Goal: Task Accomplishment & Management: Complete application form

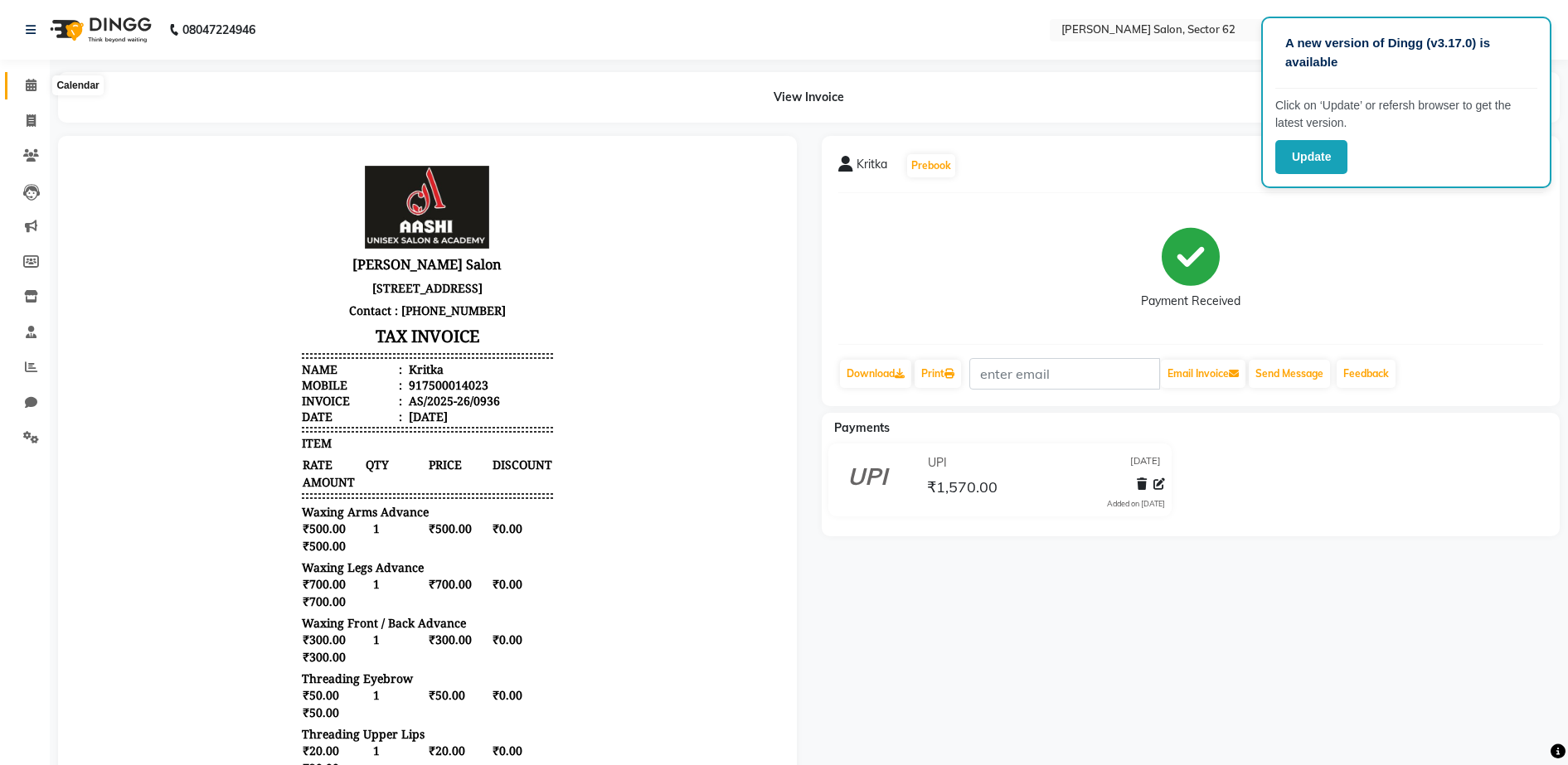
click at [23, 81] on span at bounding box center [30, 86] width 29 height 19
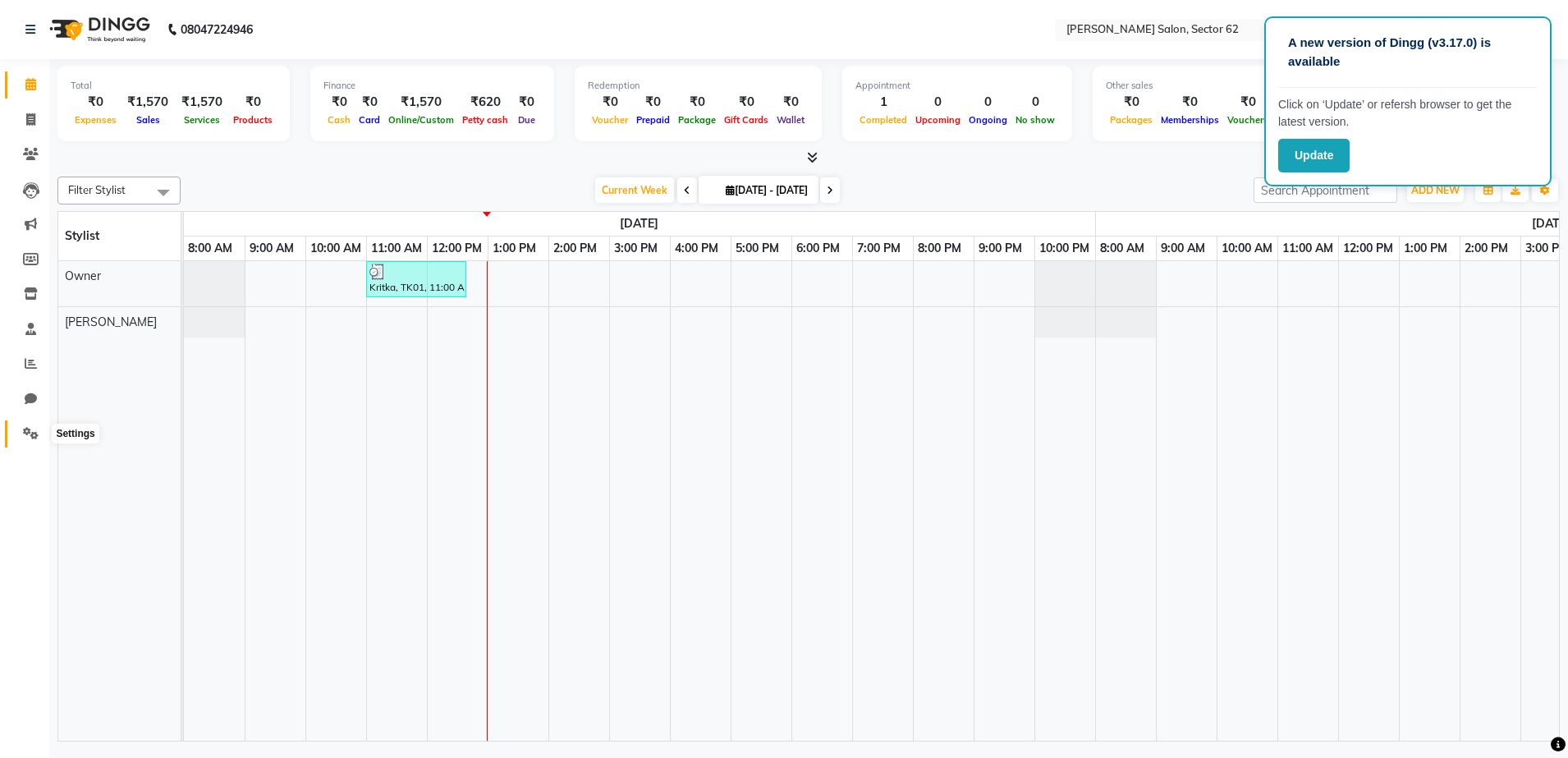
click at [23, 431] on span at bounding box center [30, 434] width 28 height 19
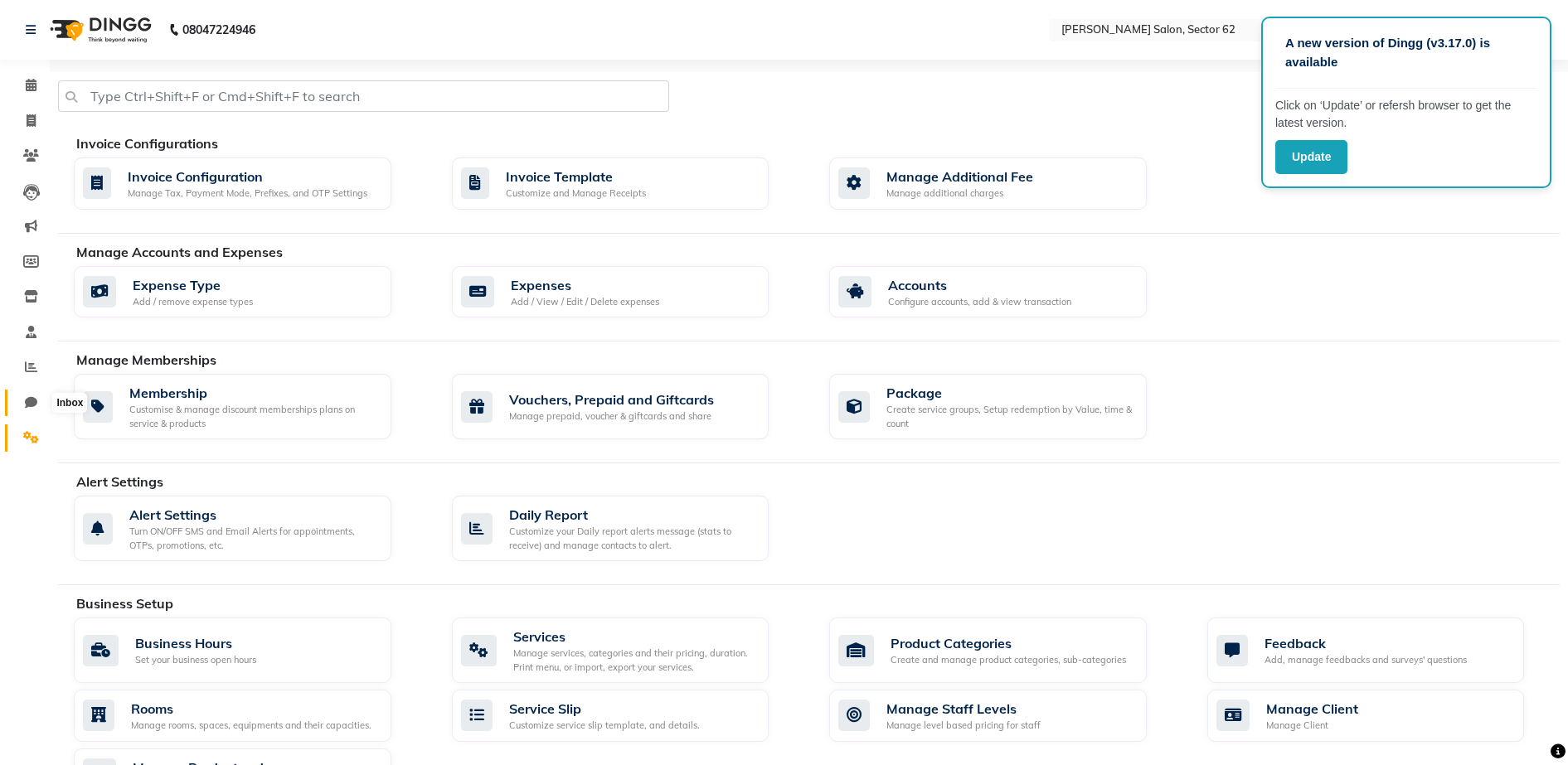
click at [21, 396] on span at bounding box center [30, 403] width 29 height 19
select select "100"
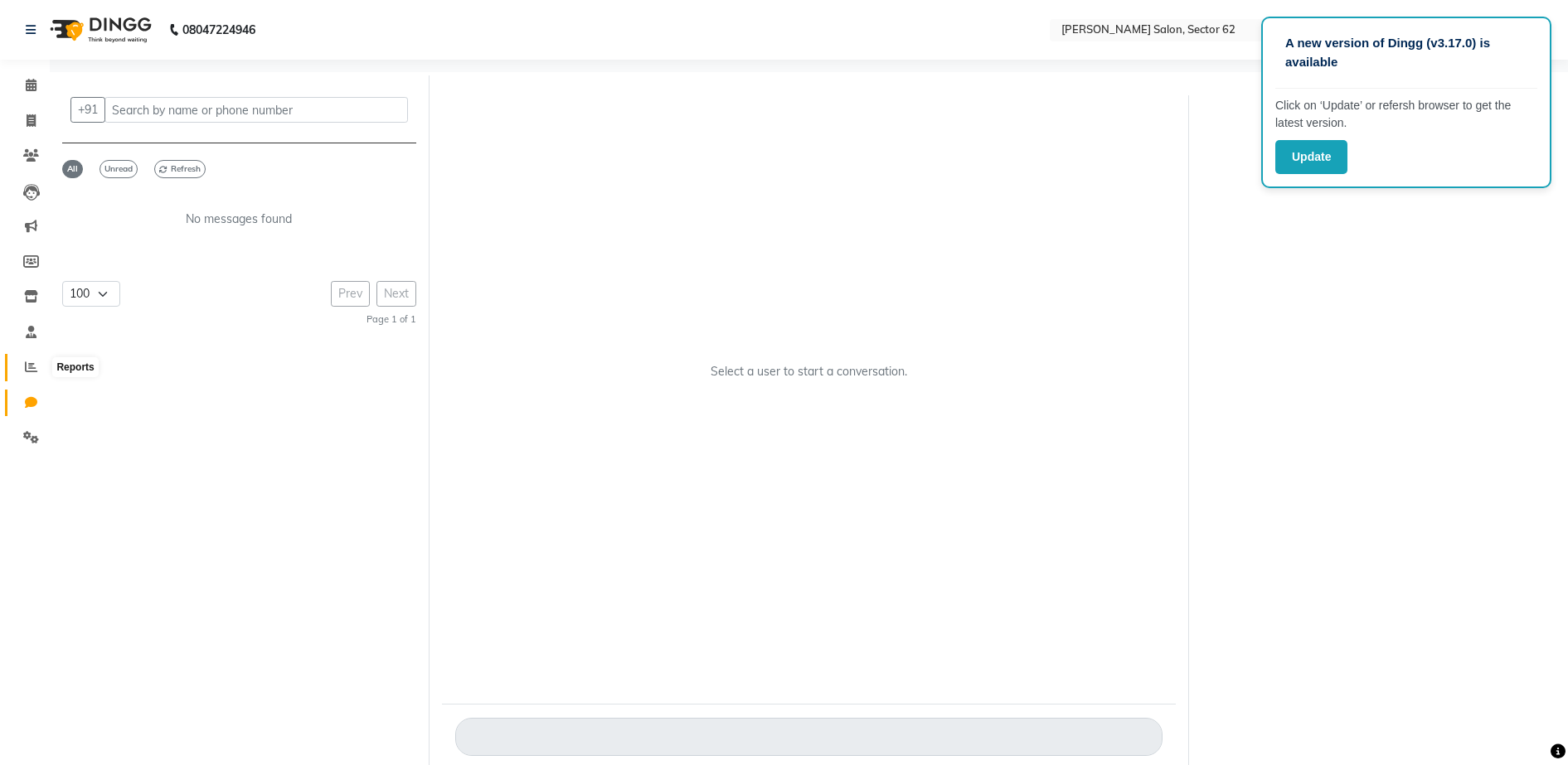
click at [31, 365] on icon at bounding box center [30, 366] width 12 height 12
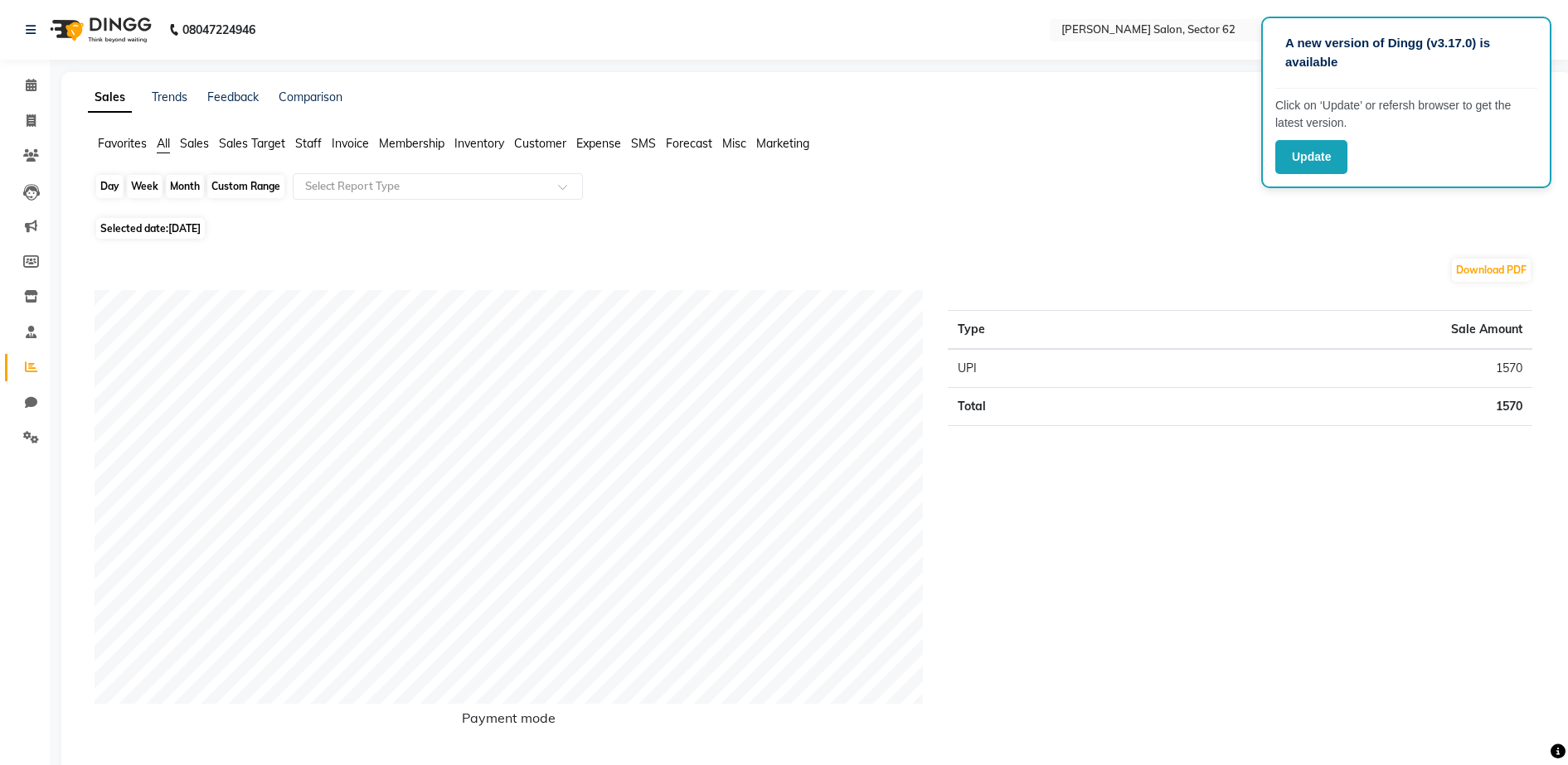
click at [113, 184] on div "Day" at bounding box center [109, 186] width 28 height 23
select select "9"
select select "2025"
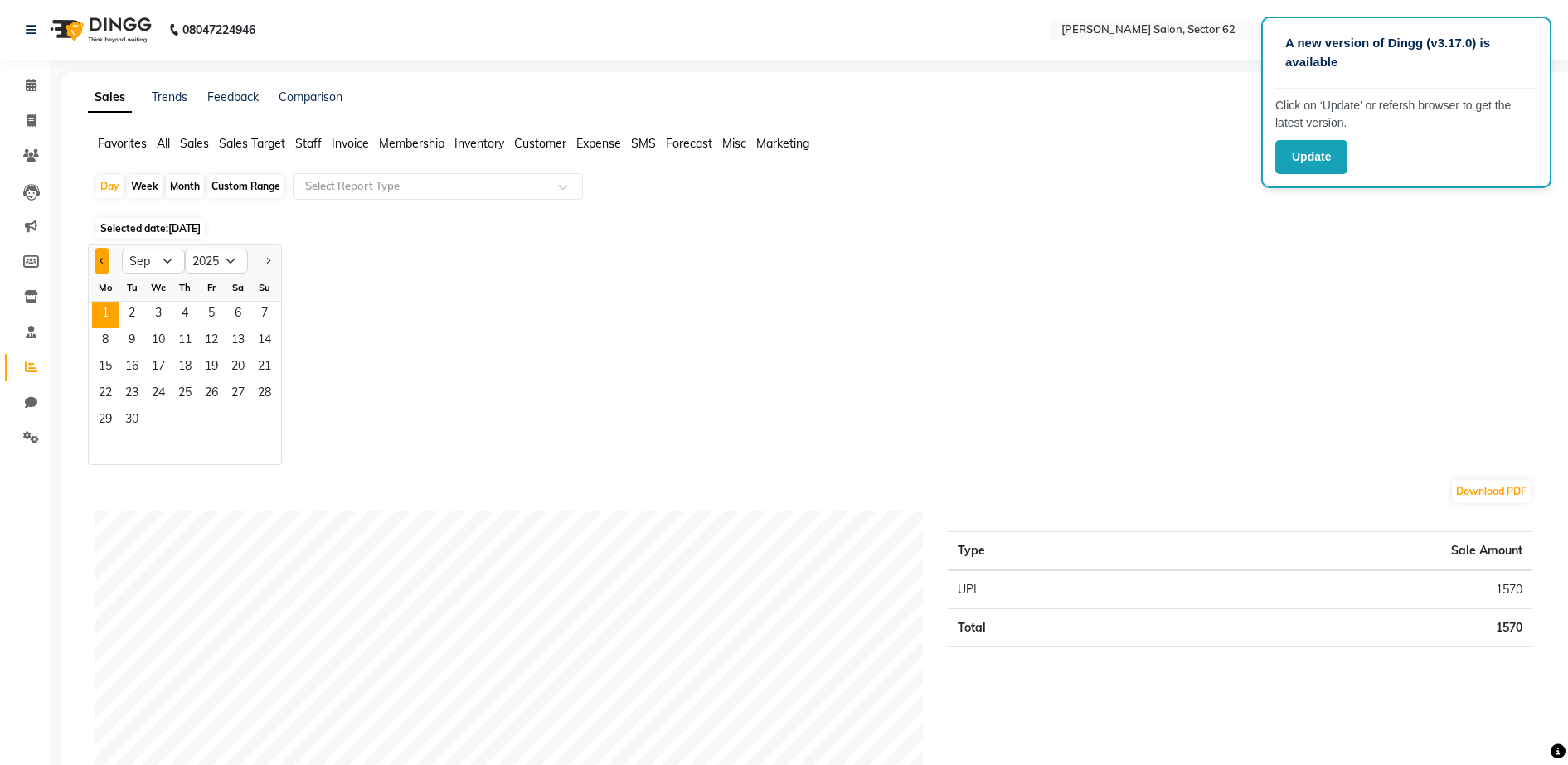
click at [105, 259] on span "Previous month" at bounding box center [103, 260] width 6 height 6
select select "8"
click at [230, 416] on span "30" at bounding box center [238, 422] width 27 height 27
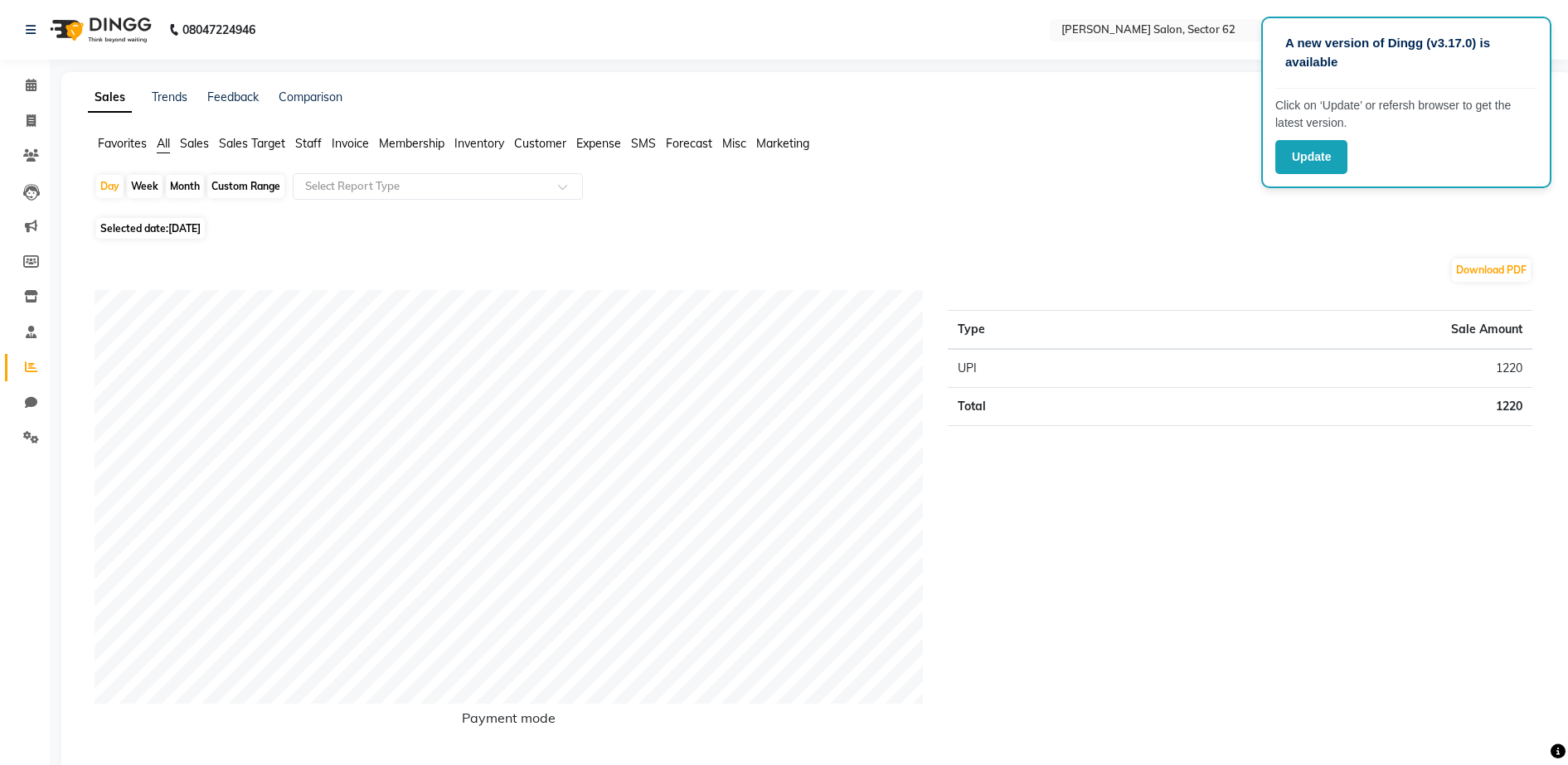
click at [920, 184] on div "Day Week Month Custom Range Select Report Type" at bounding box center [816, 193] width 1444 height 40
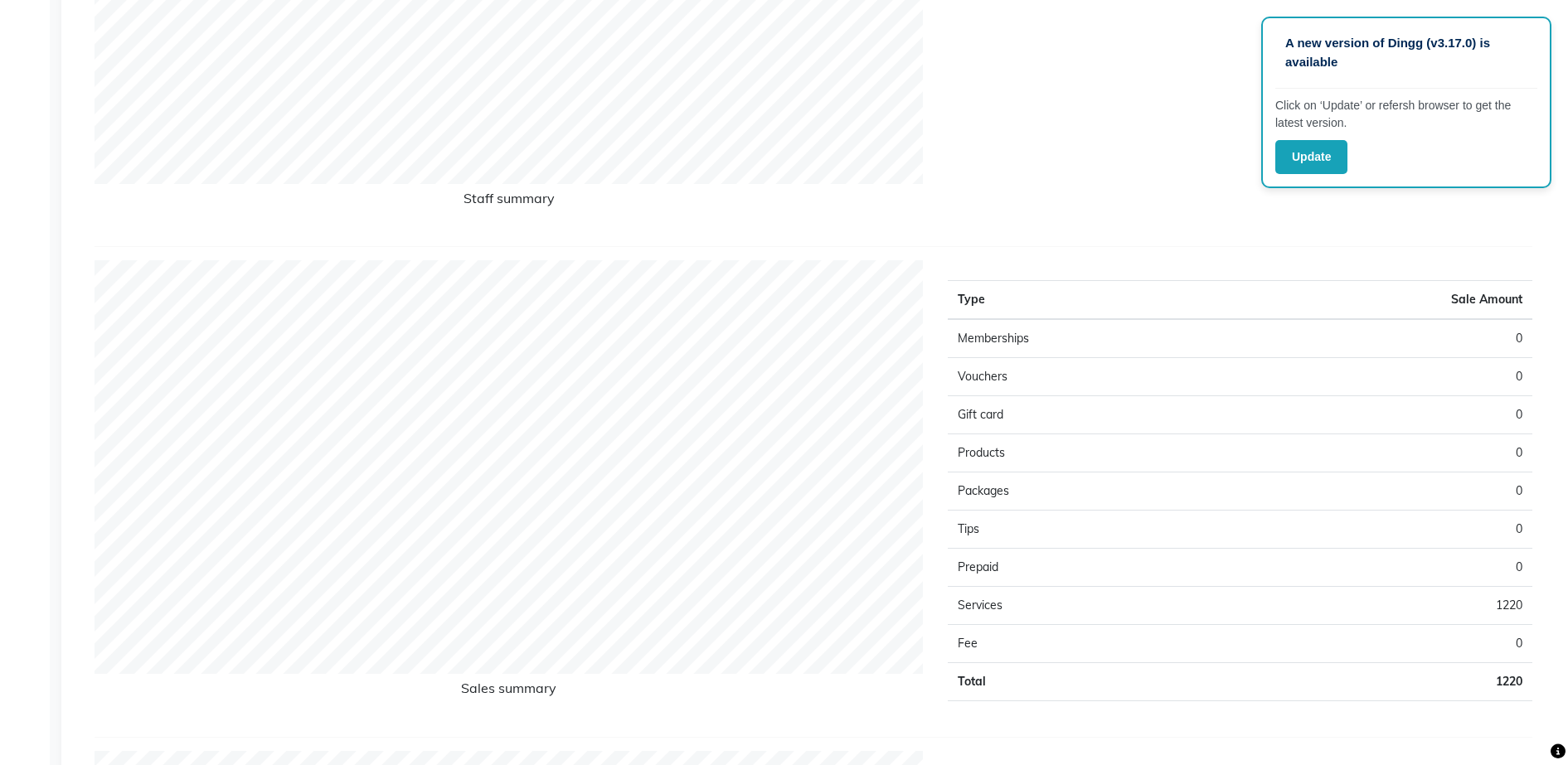
scroll to position [1023, 0]
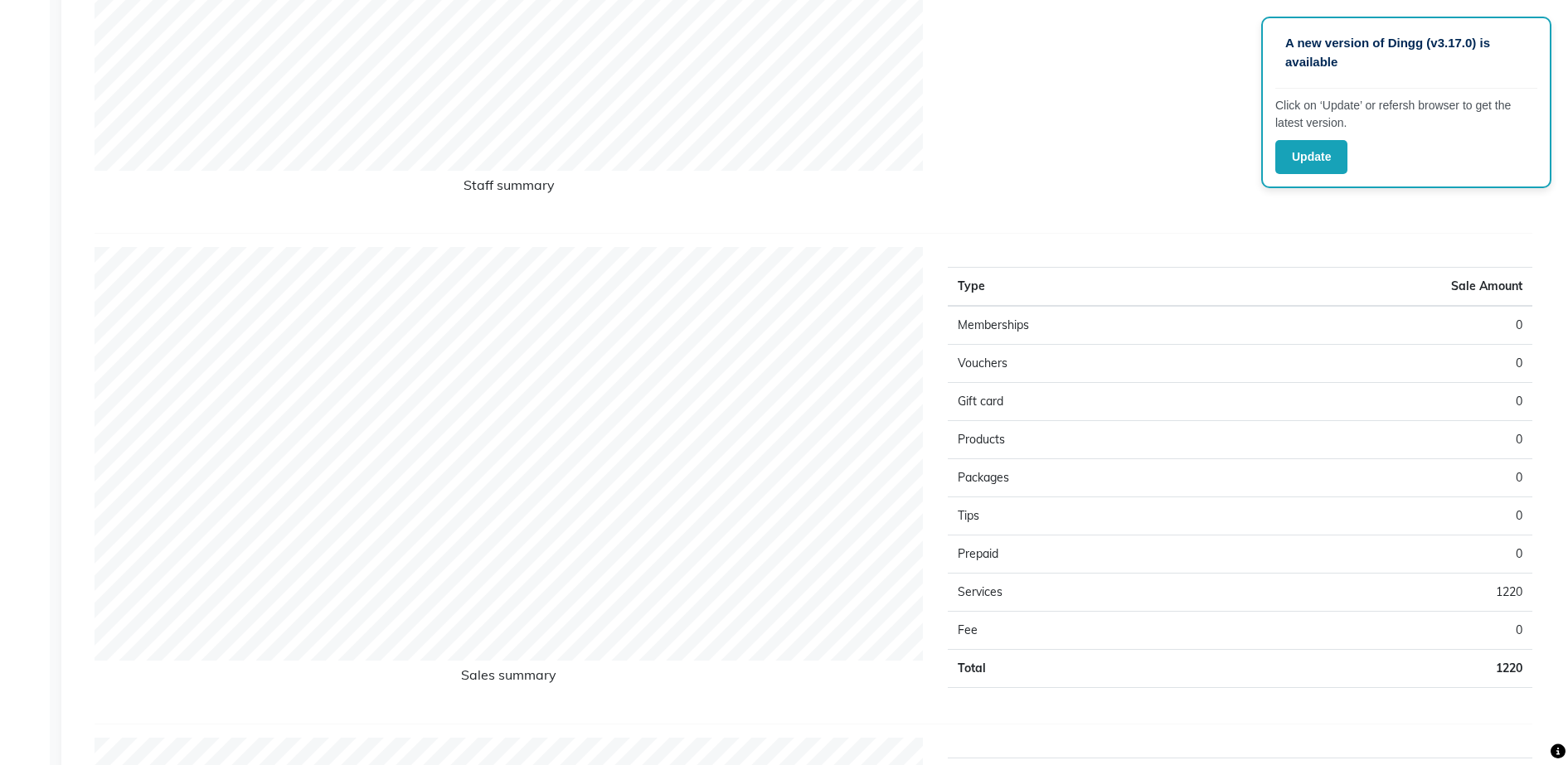
scroll to position [6, 0]
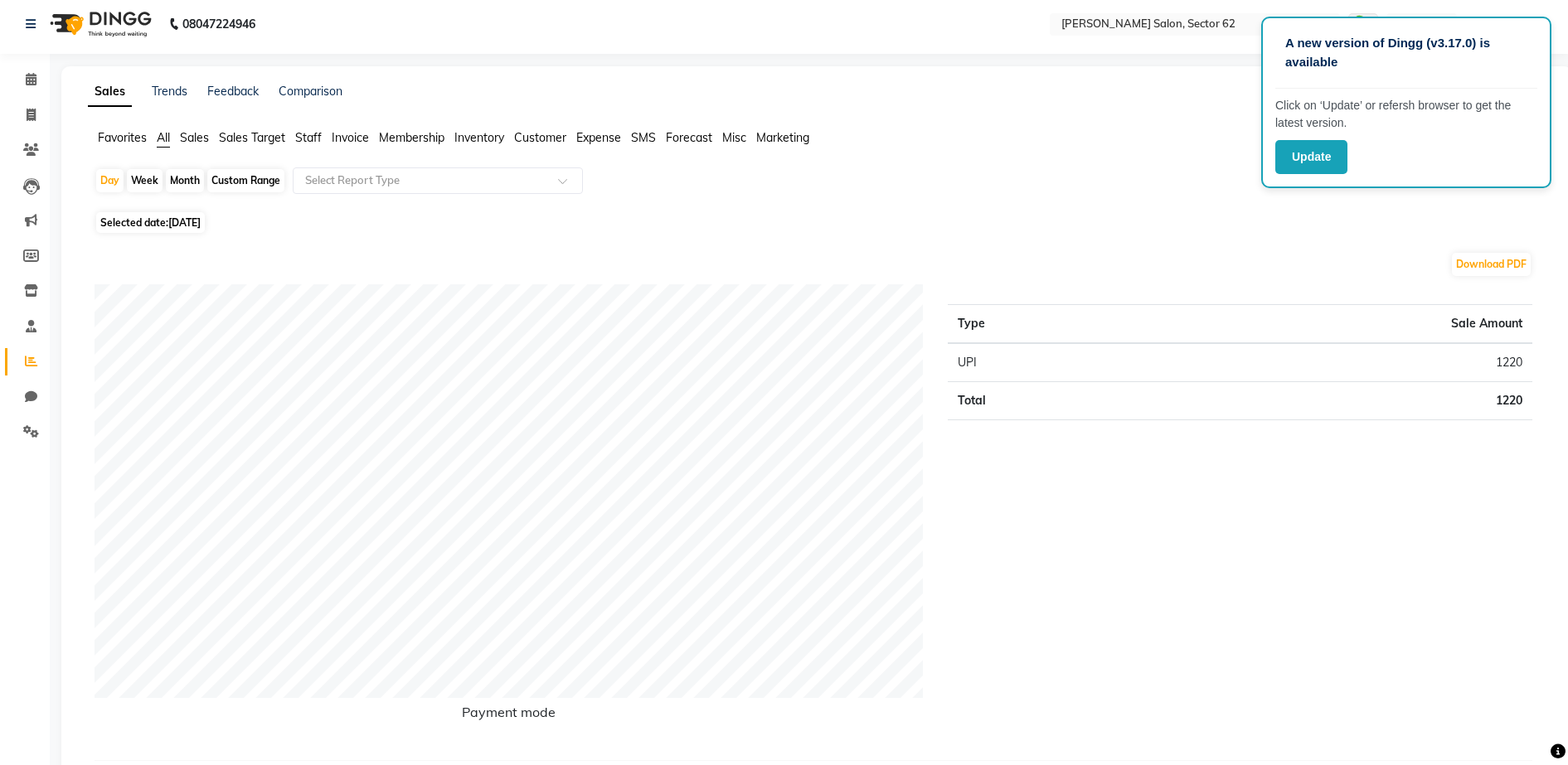
select select "100"
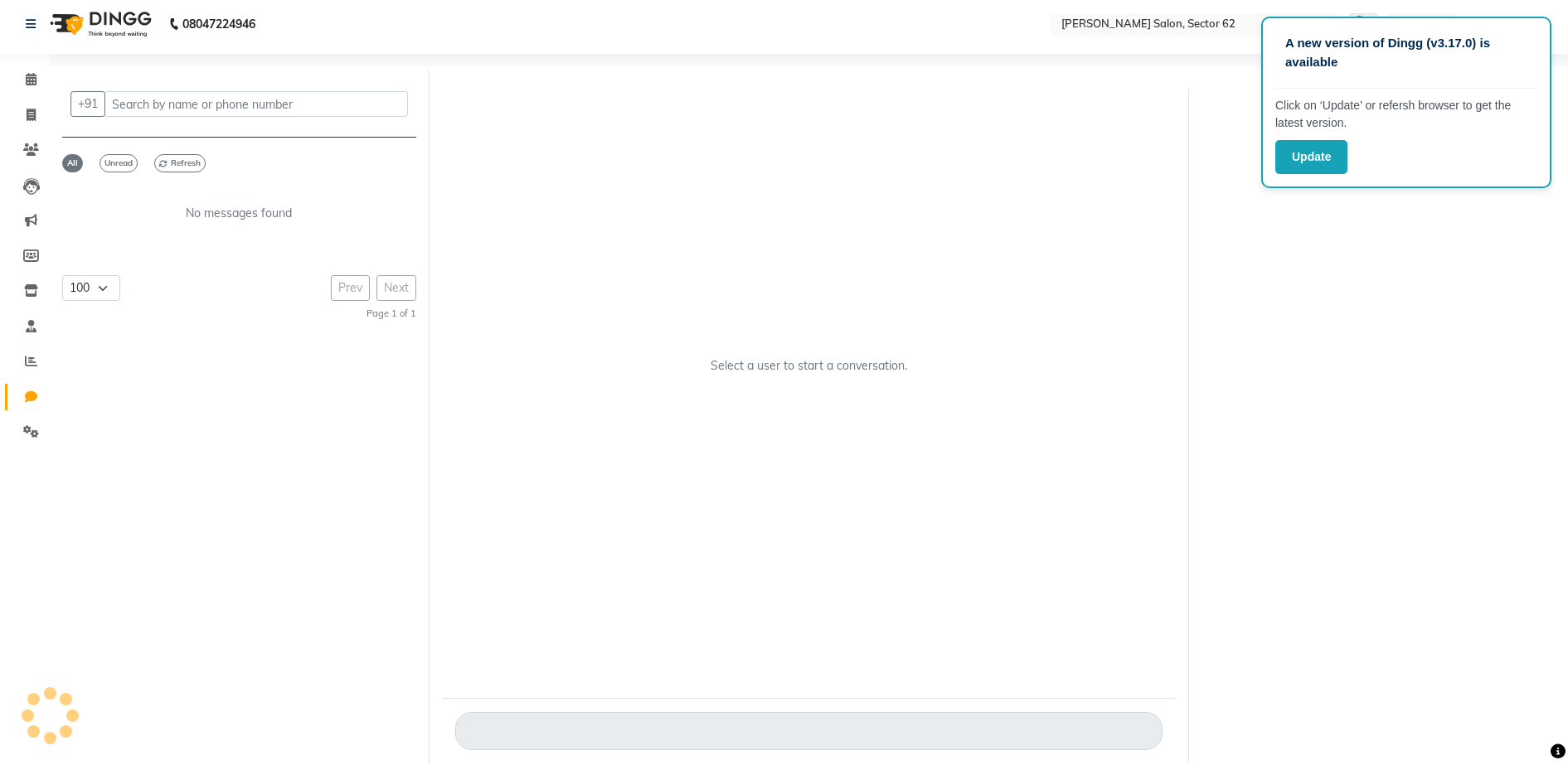
scroll to position [0, 0]
click at [30, 128] on span at bounding box center [30, 122] width 29 height 19
select select "service"
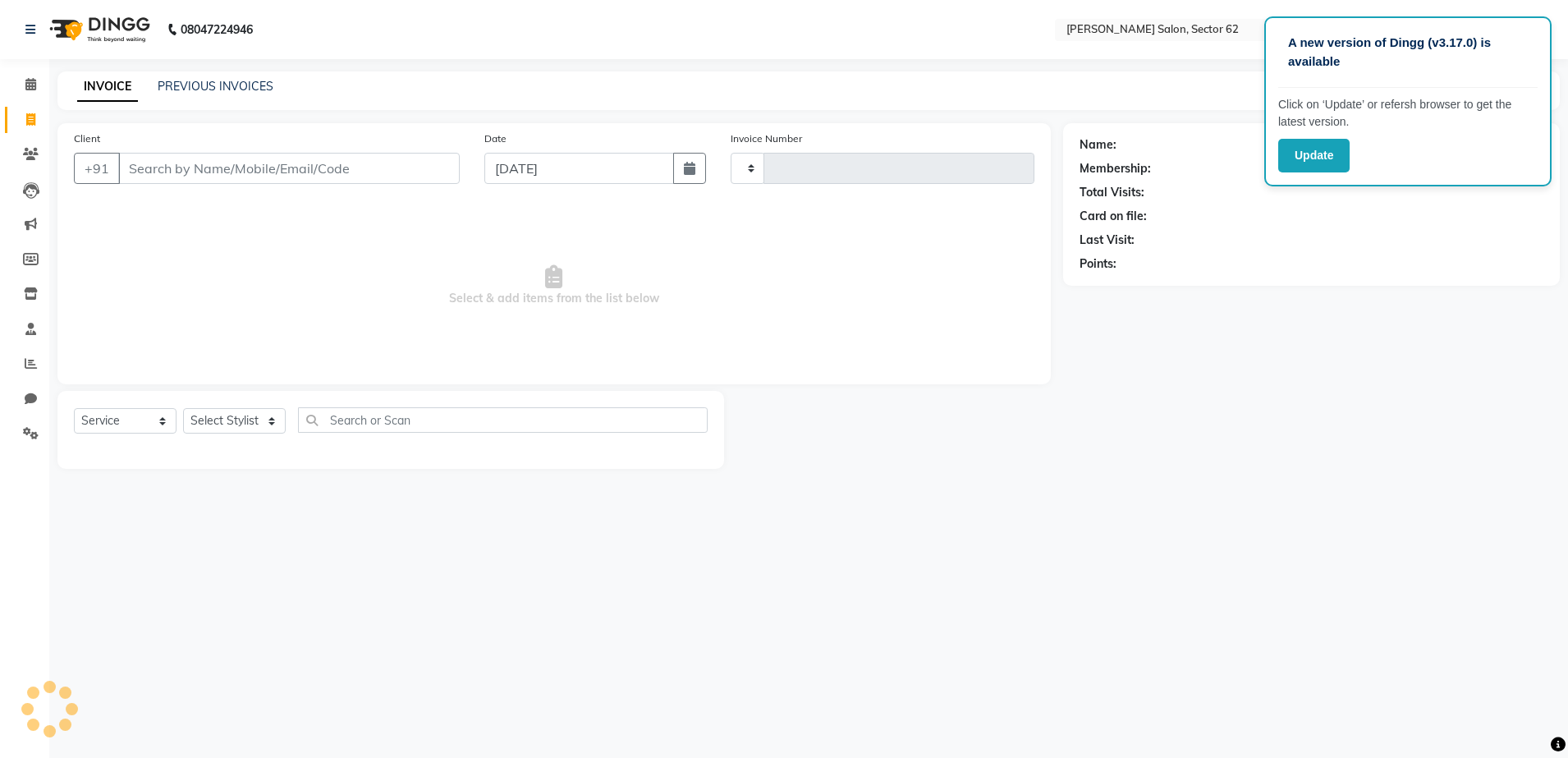
type input "0937"
select select "8124"
select select "82265"
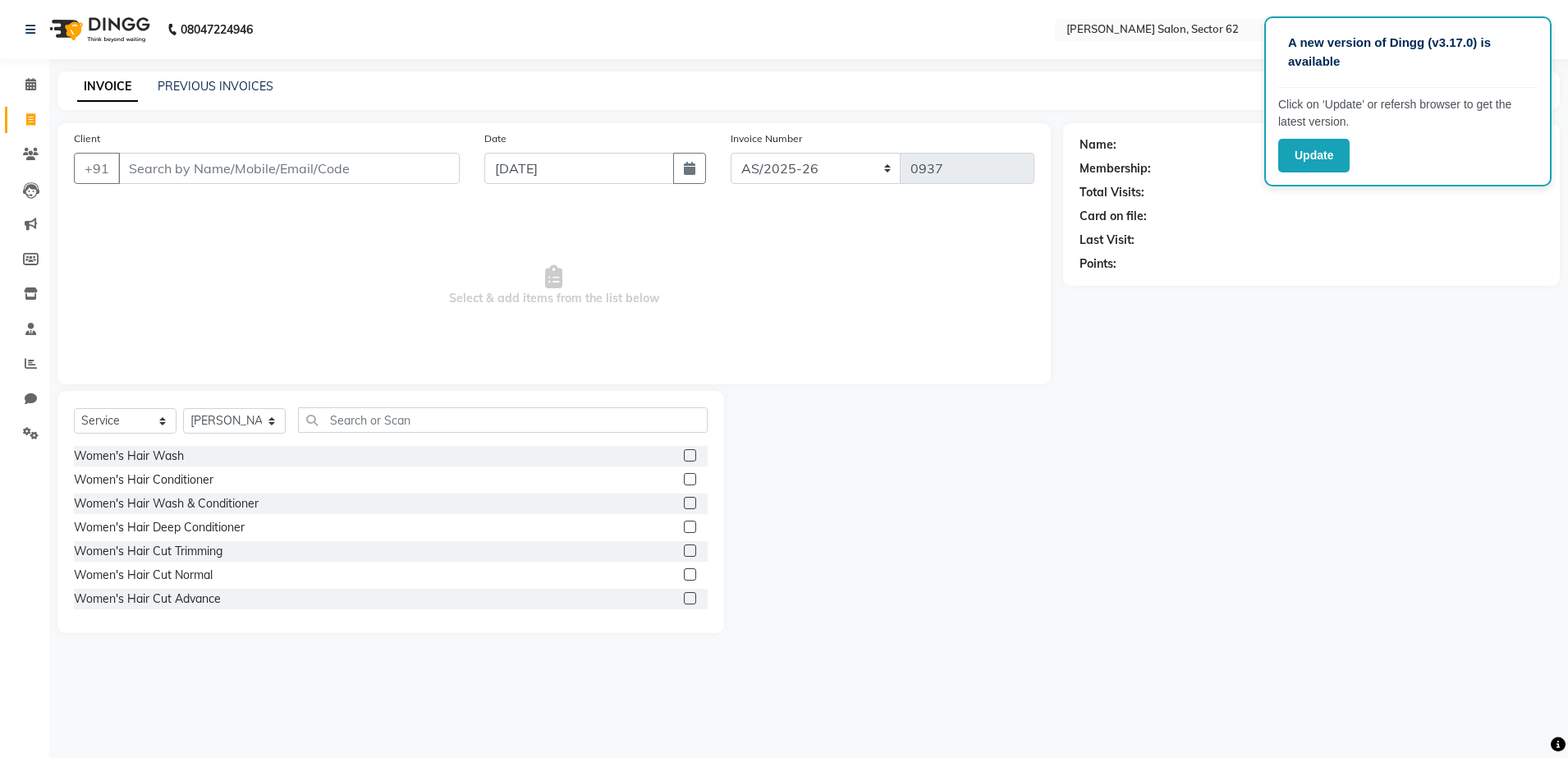
click at [290, 156] on input "Client" at bounding box center [288, 168] width 341 height 31
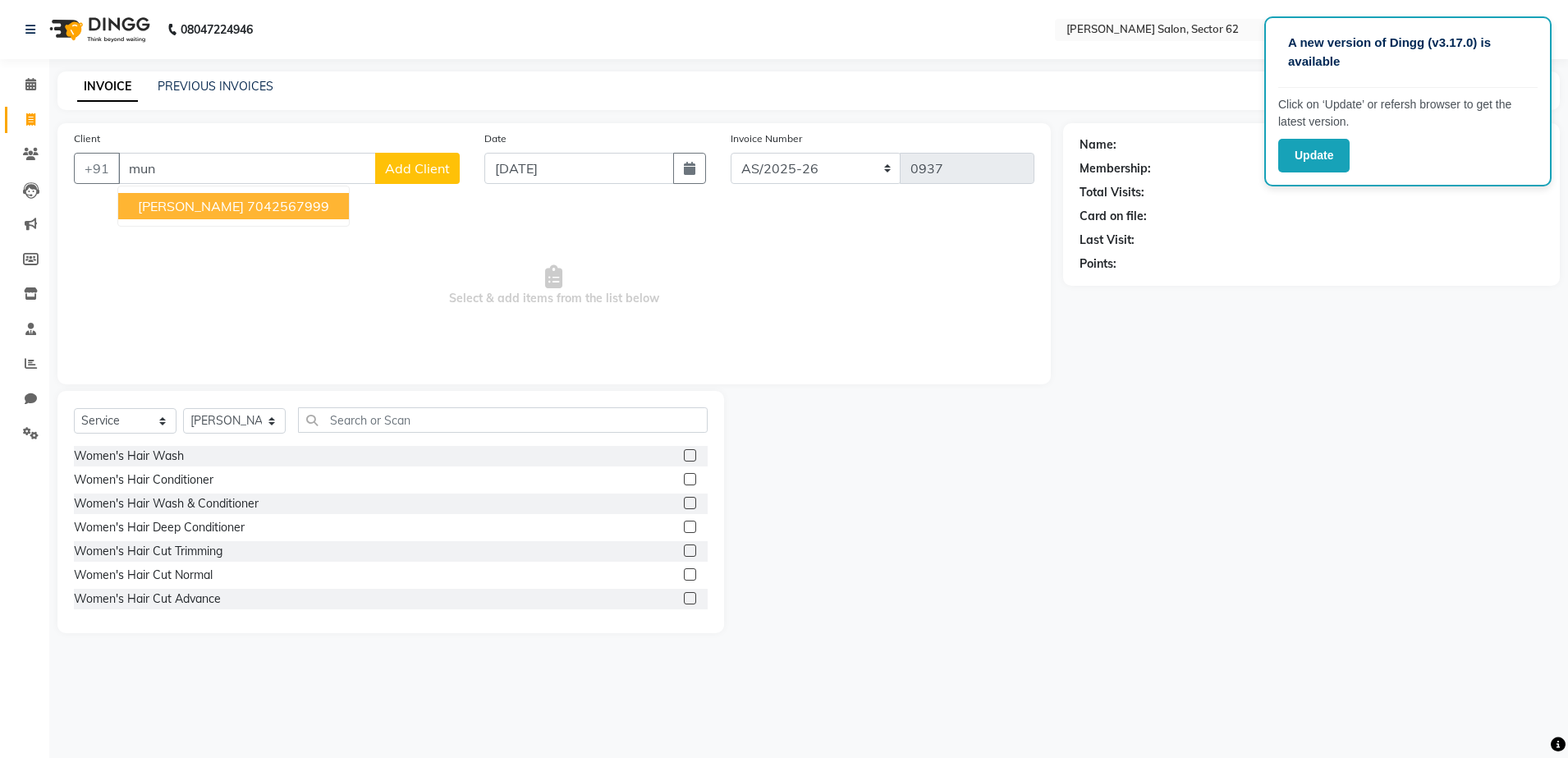
click at [261, 215] on button "[PERSON_NAME] 7042567999" at bounding box center [233, 206] width 231 height 26
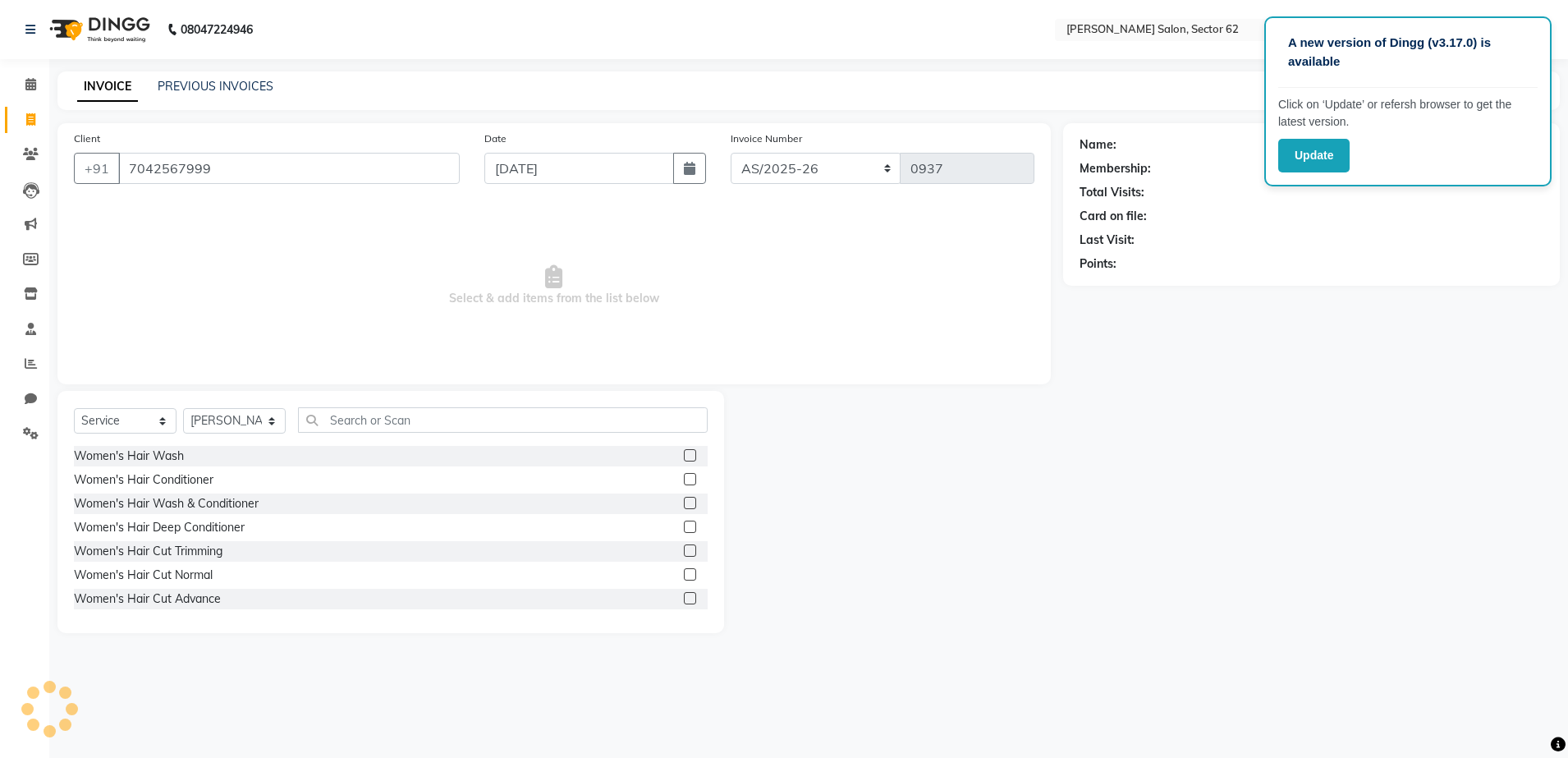
type input "7042567999"
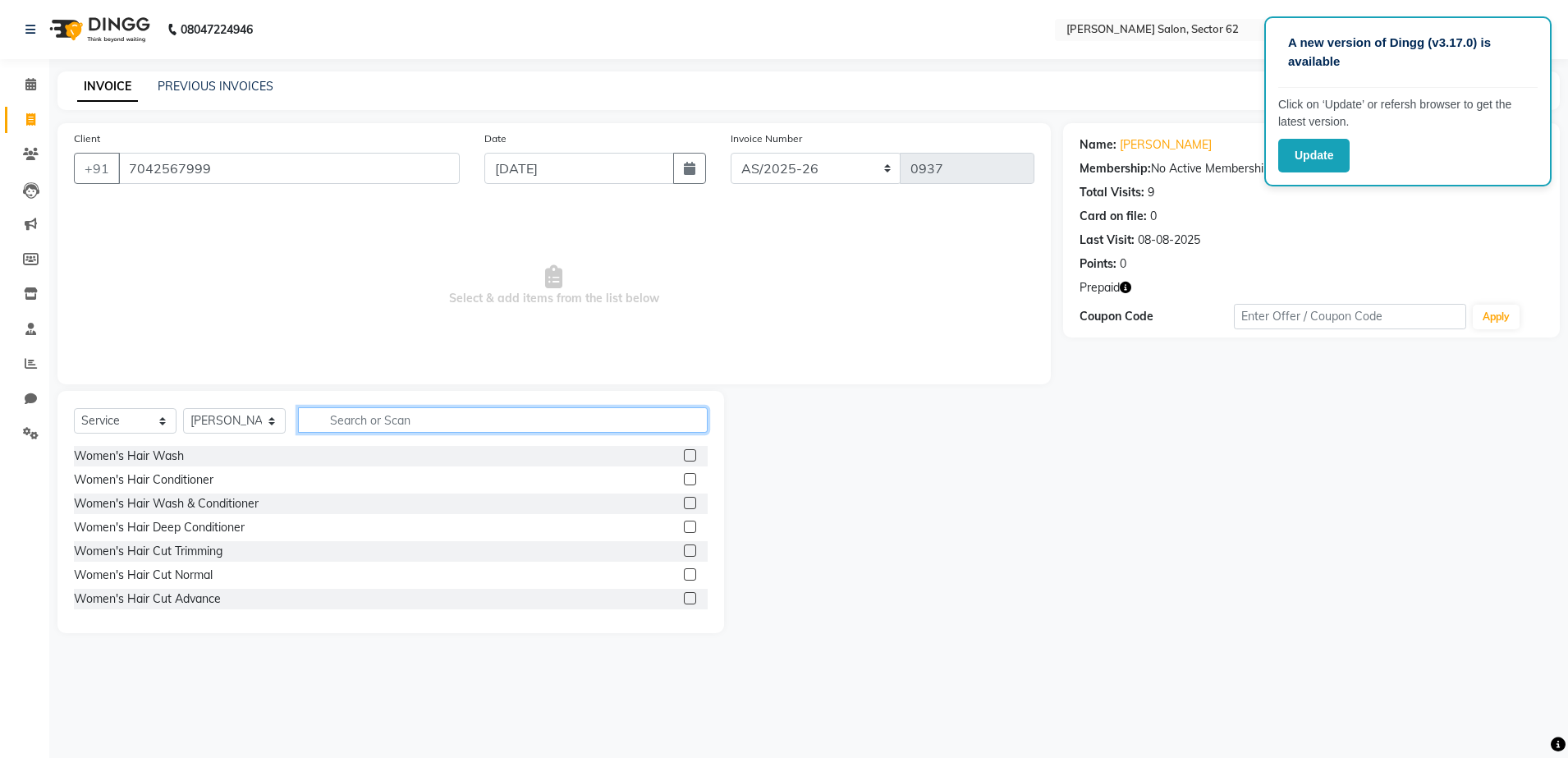
click at [385, 414] on input "text" at bounding box center [502, 420] width 410 height 25
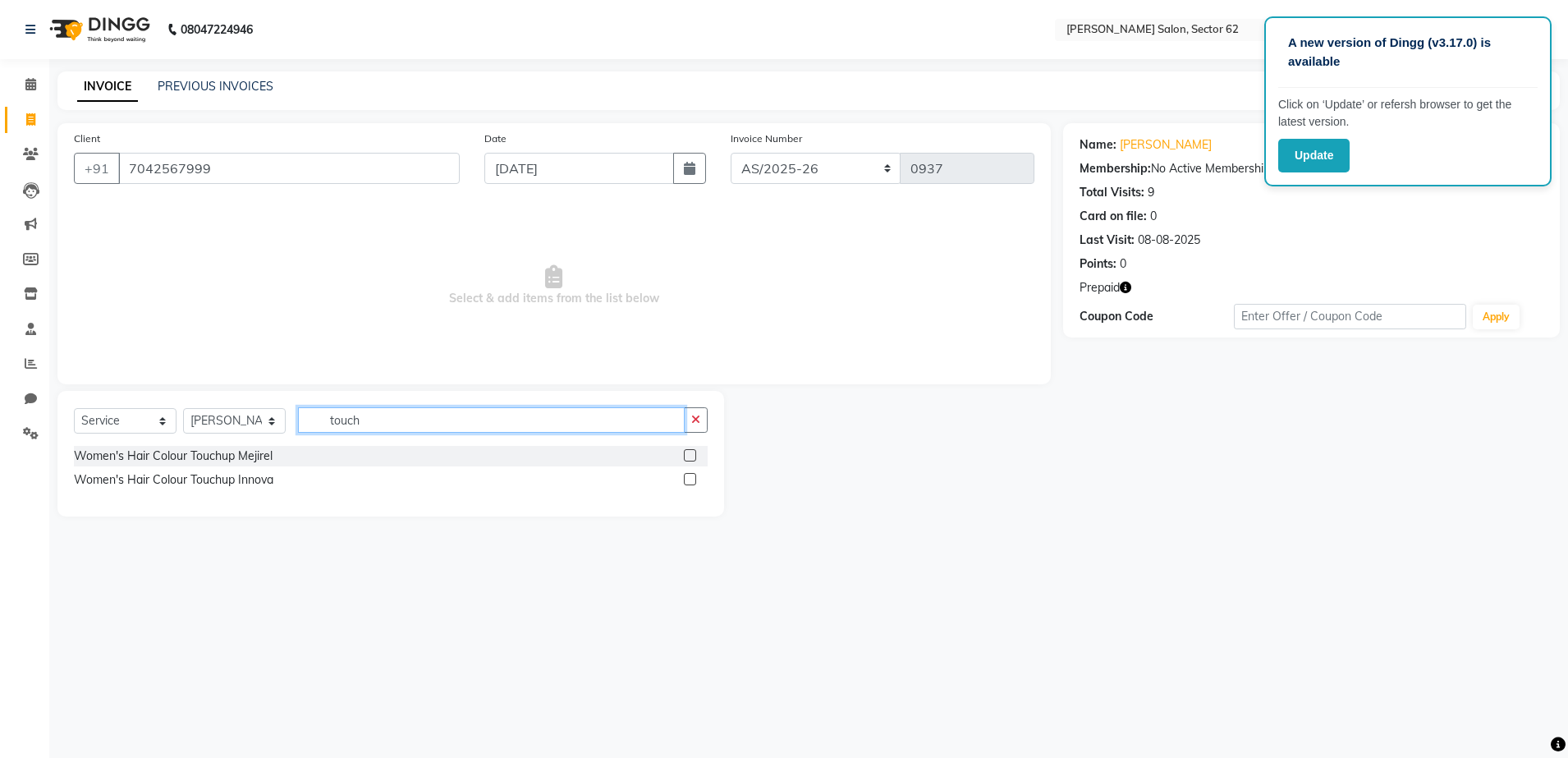
type input "touch"
click at [692, 474] on label at bounding box center [690, 479] width 12 height 12
click at [692, 474] on input "checkbox" at bounding box center [689, 479] width 10 height 10
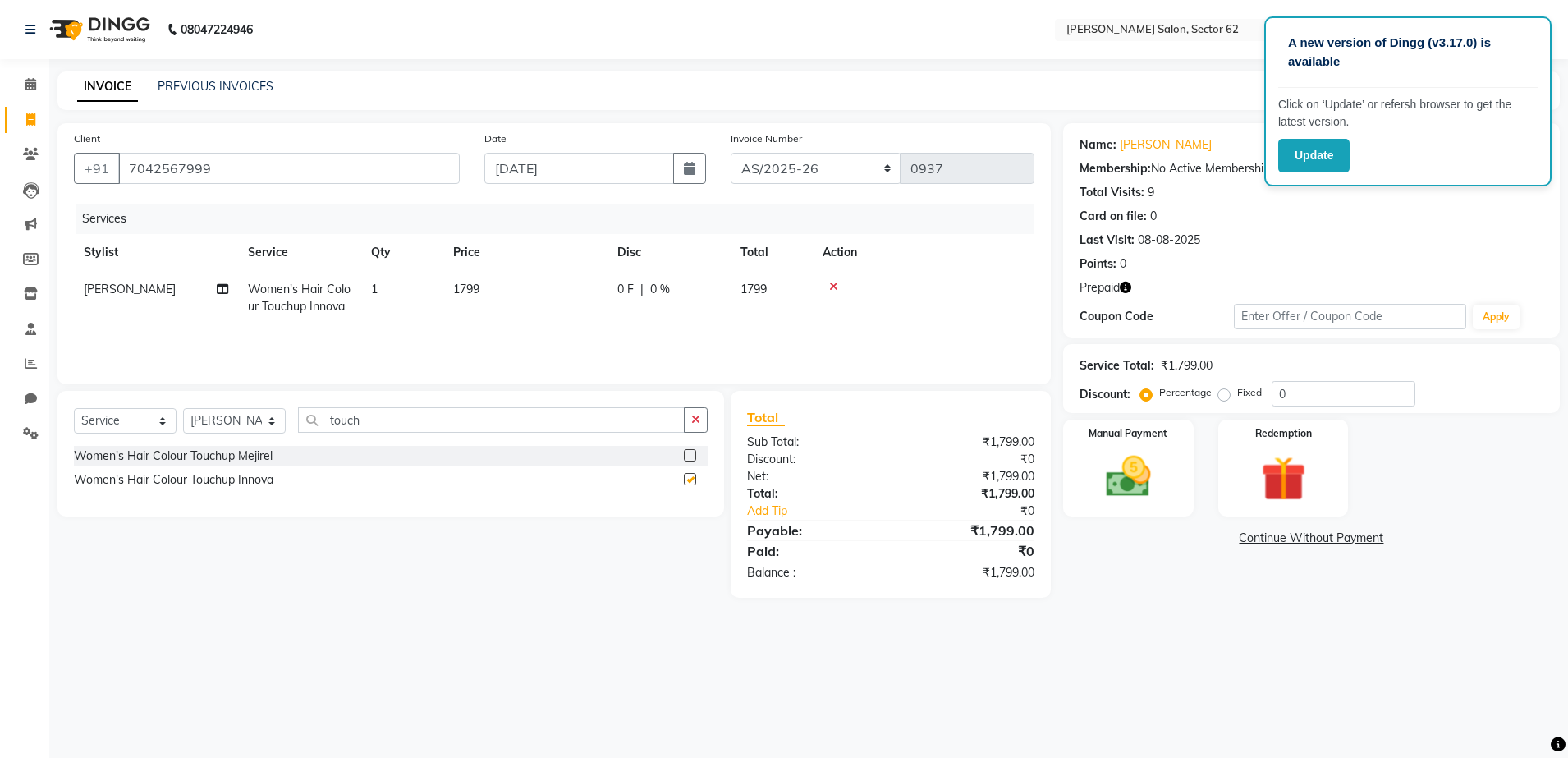
checkbox input "false"
click at [519, 418] on input "touch" at bounding box center [491, 420] width 386 height 25
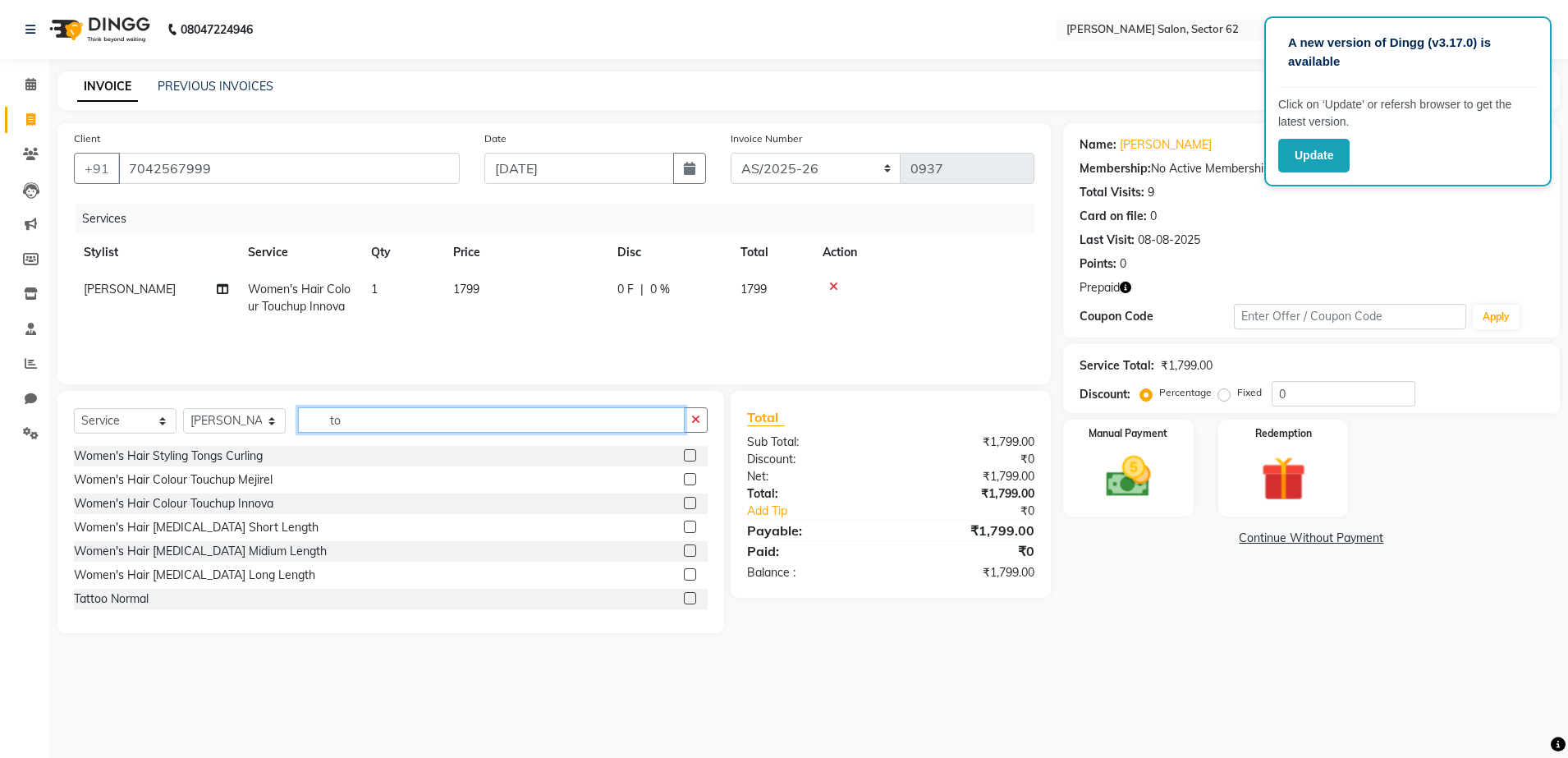
type input "t"
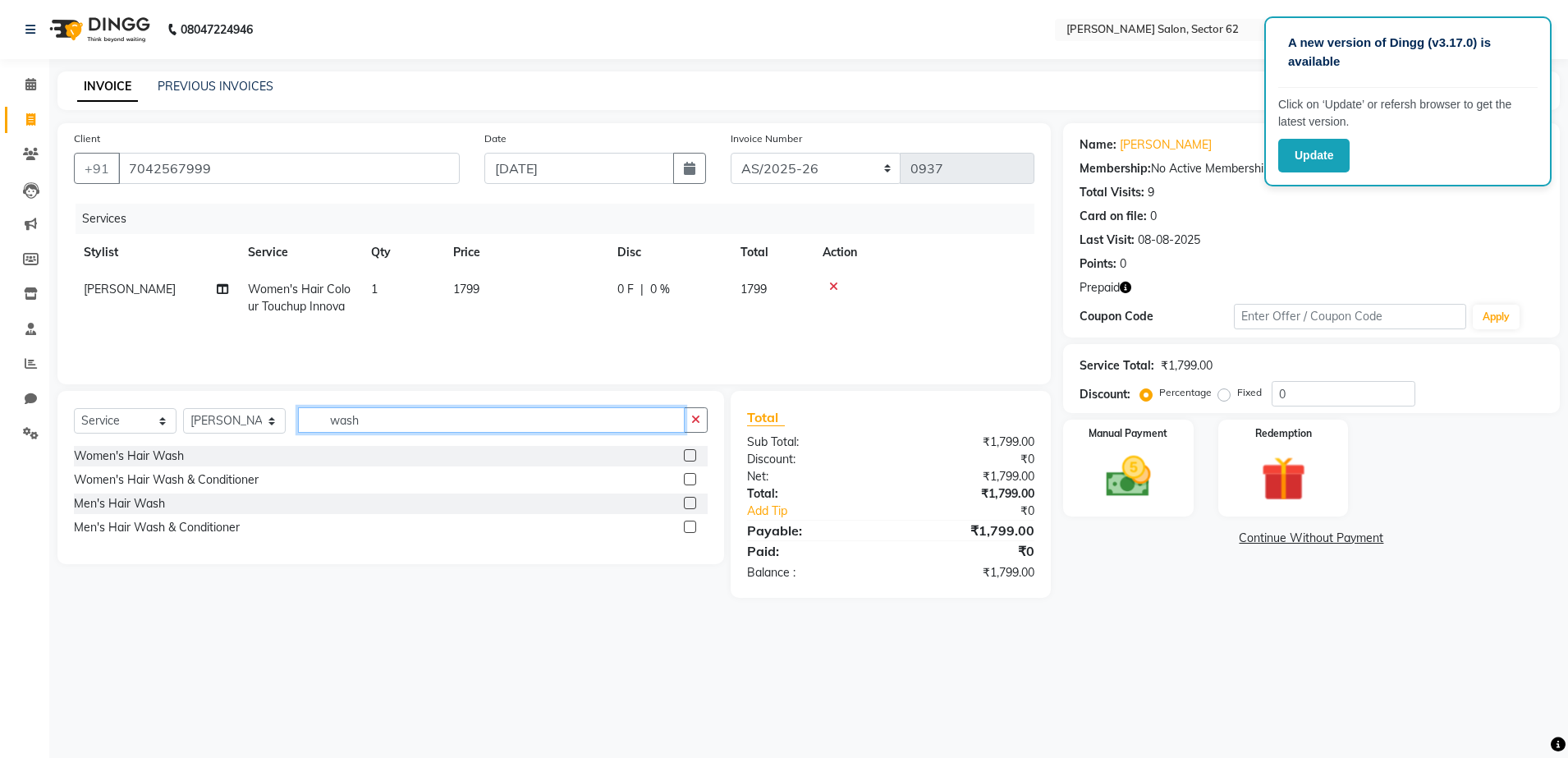
type input "wash"
click at [691, 455] on label at bounding box center [690, 454] width 12 height 12
click at [691, 455] on input "checkbox" at bounding box center [689, 455] width 10 height 10
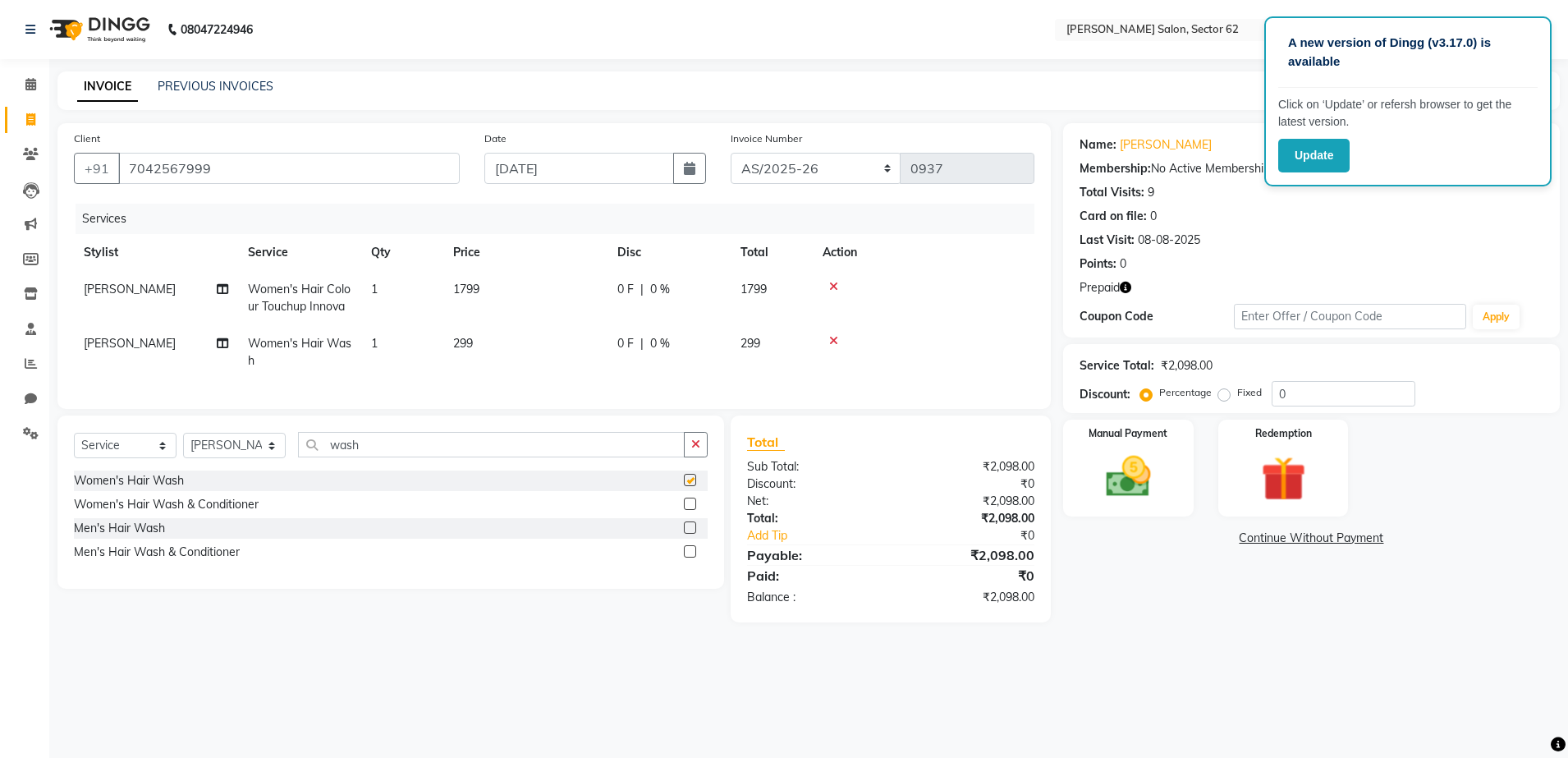
checkbox input "false"
click at [605, 457] on input "wash" at bounding box center [491, 444] width 386 height 25
type input "w"
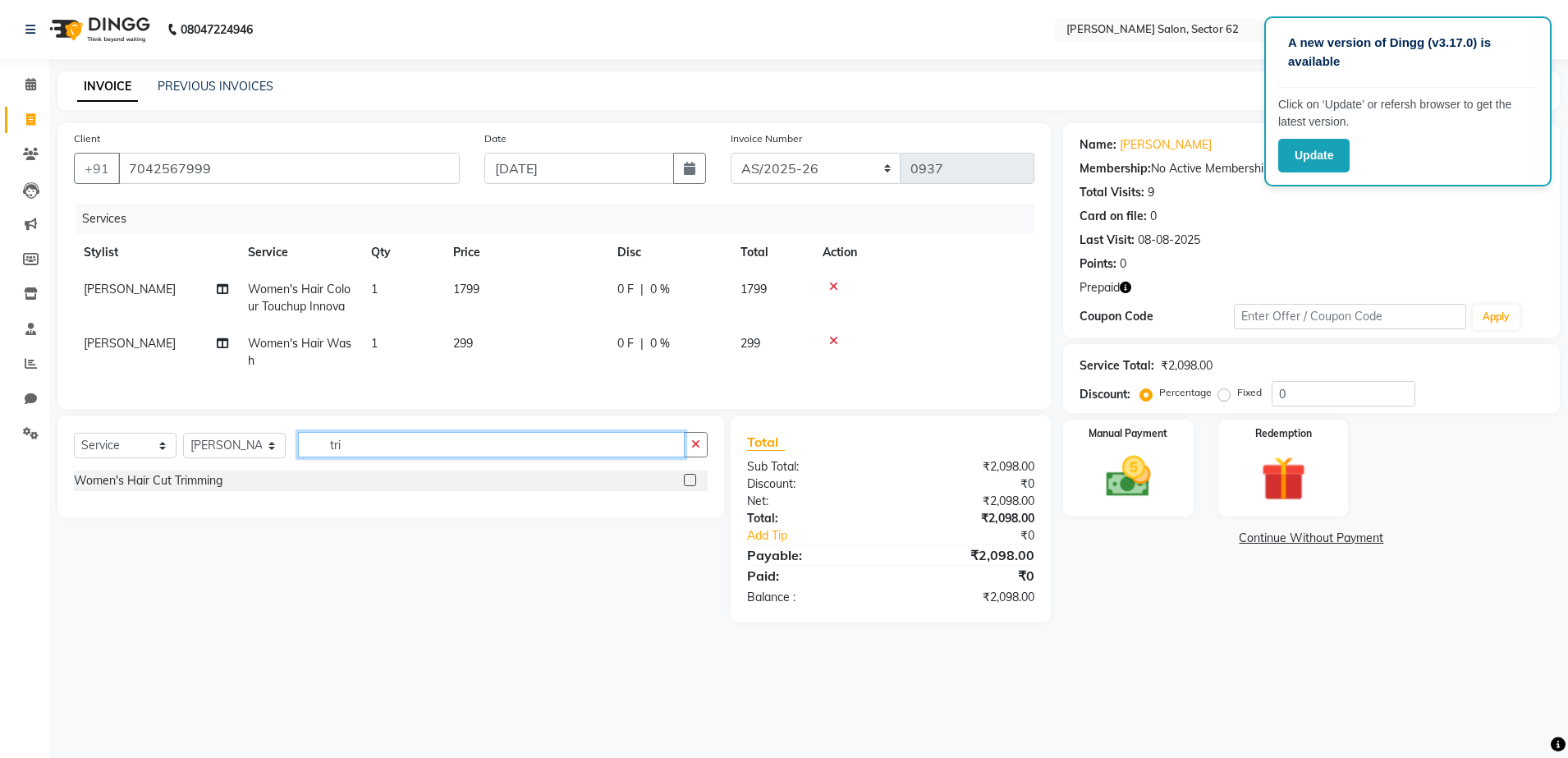
type input "tri"
click at [689, 486] on label at bounding box center [690, 480] width 12 height 12
click at [689, 486] on input "checkbox" at bounding box center [689, 480] width 10 height 10
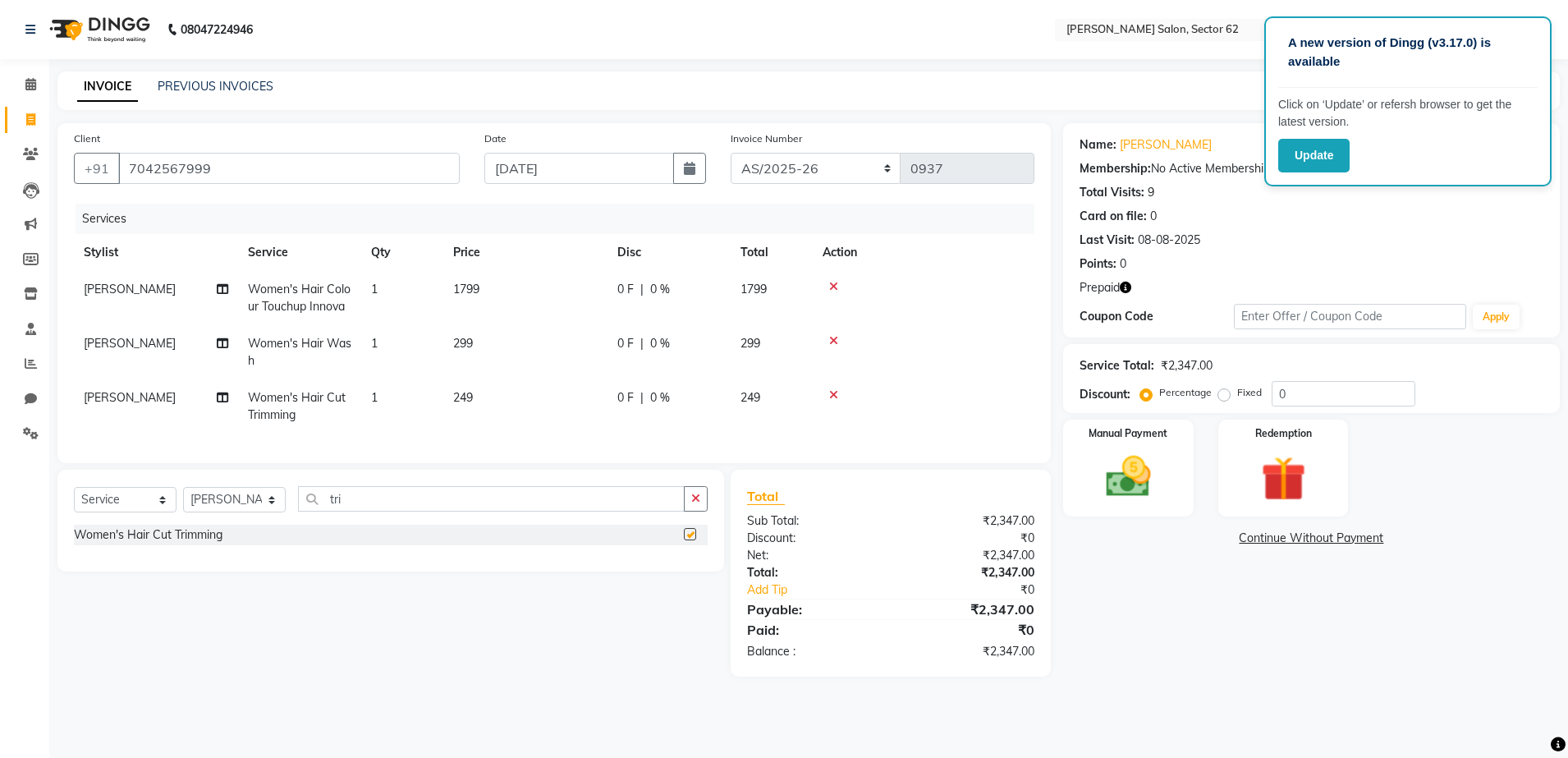
checkbox input "false"
click at [478, 285] on span "1799" at bounding box center [466, 289] width 26 height 15
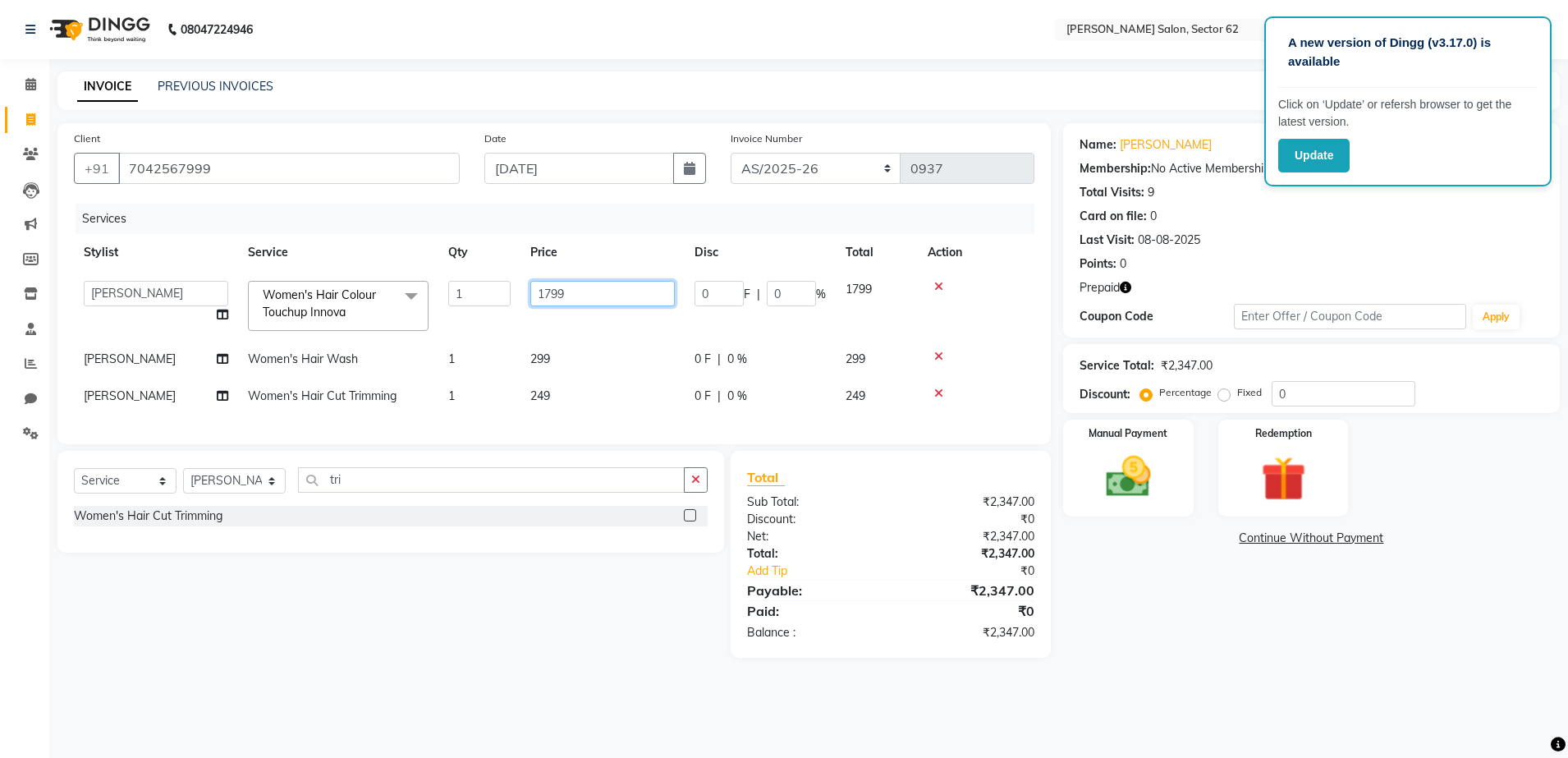
click at [573, 291] on input "1799" at bounding box center [602, 293] width 144 height 25
type input "1"
type input "500"
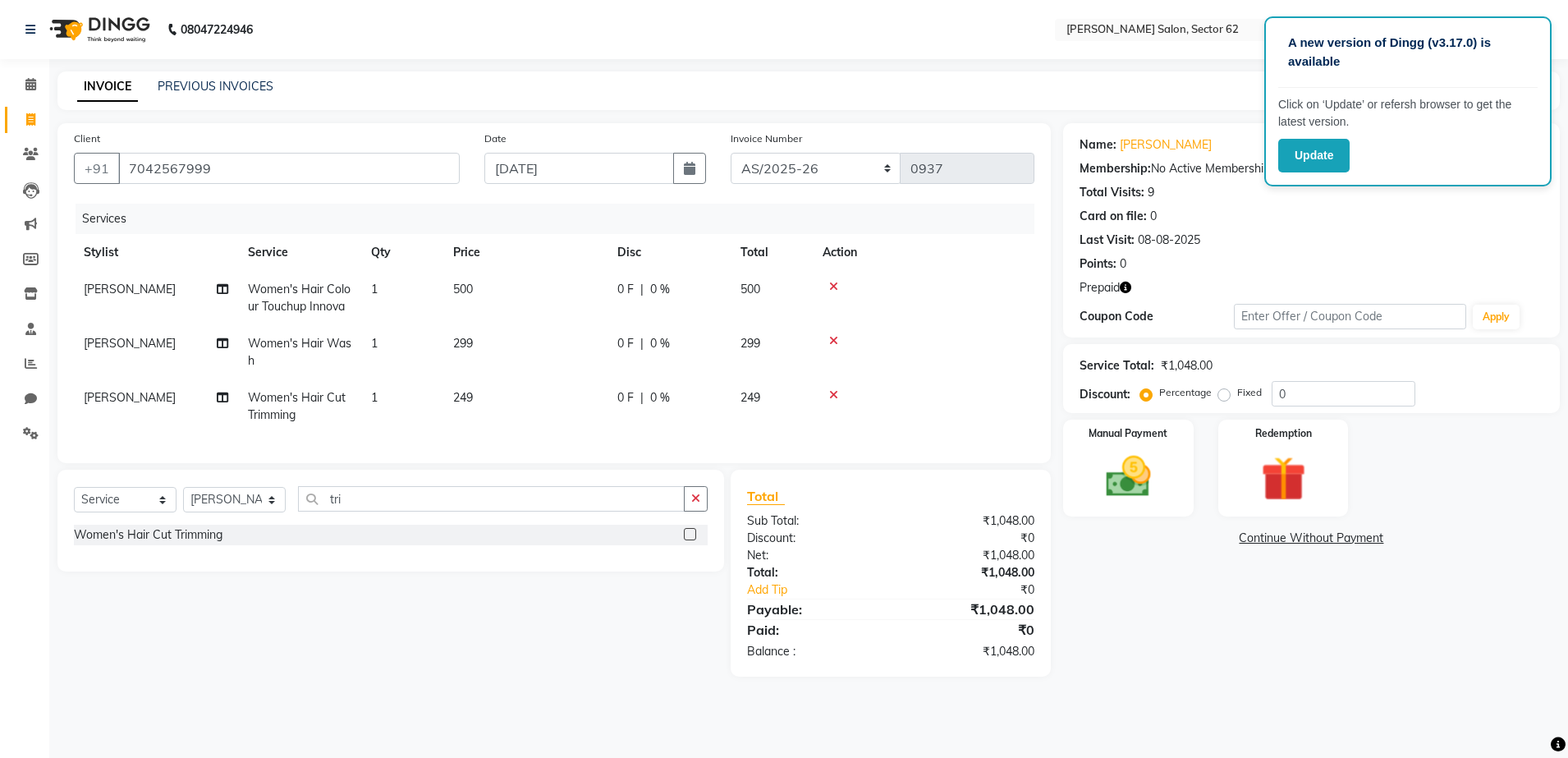
click at [585, 309] on td "500" at bounding box center [525, 297] width 164 height 54
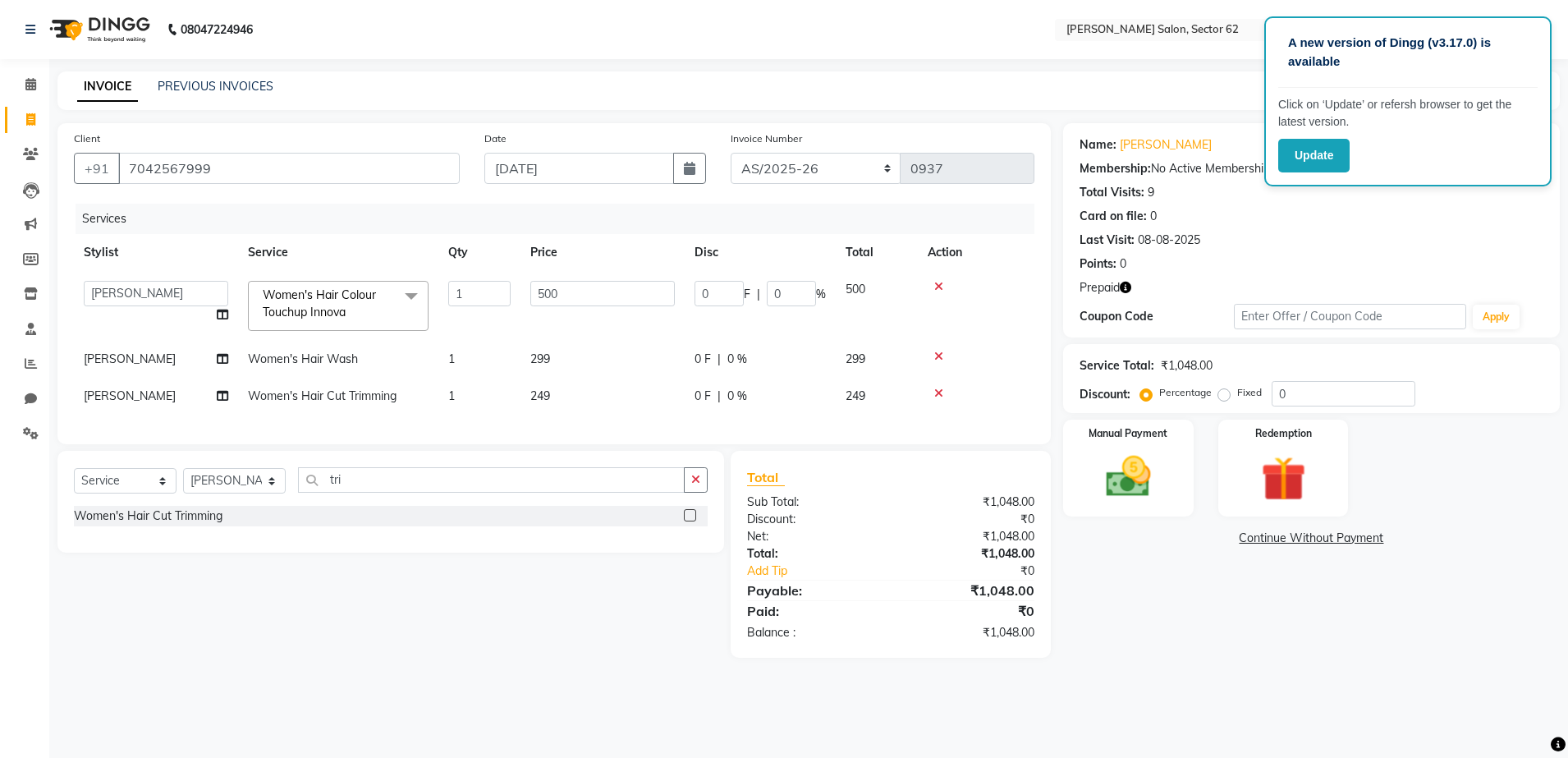
click at [532, 361] on span "299" at bounding box center [540, 359] width 20 height 15
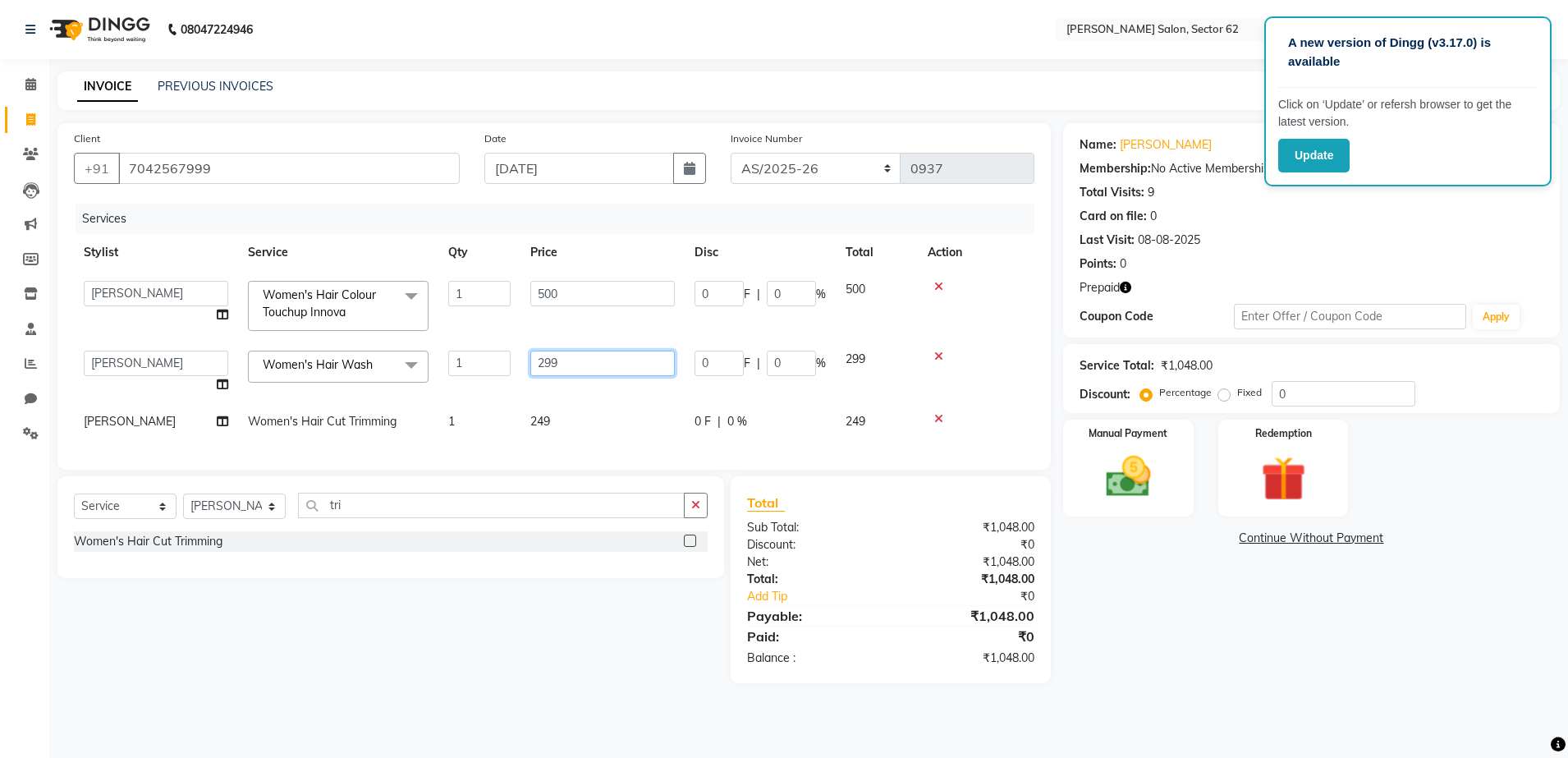
click at [576, 361] on input "299" at bounding box center [602, 363] width 144 height 25
type input "2"
type input "250"
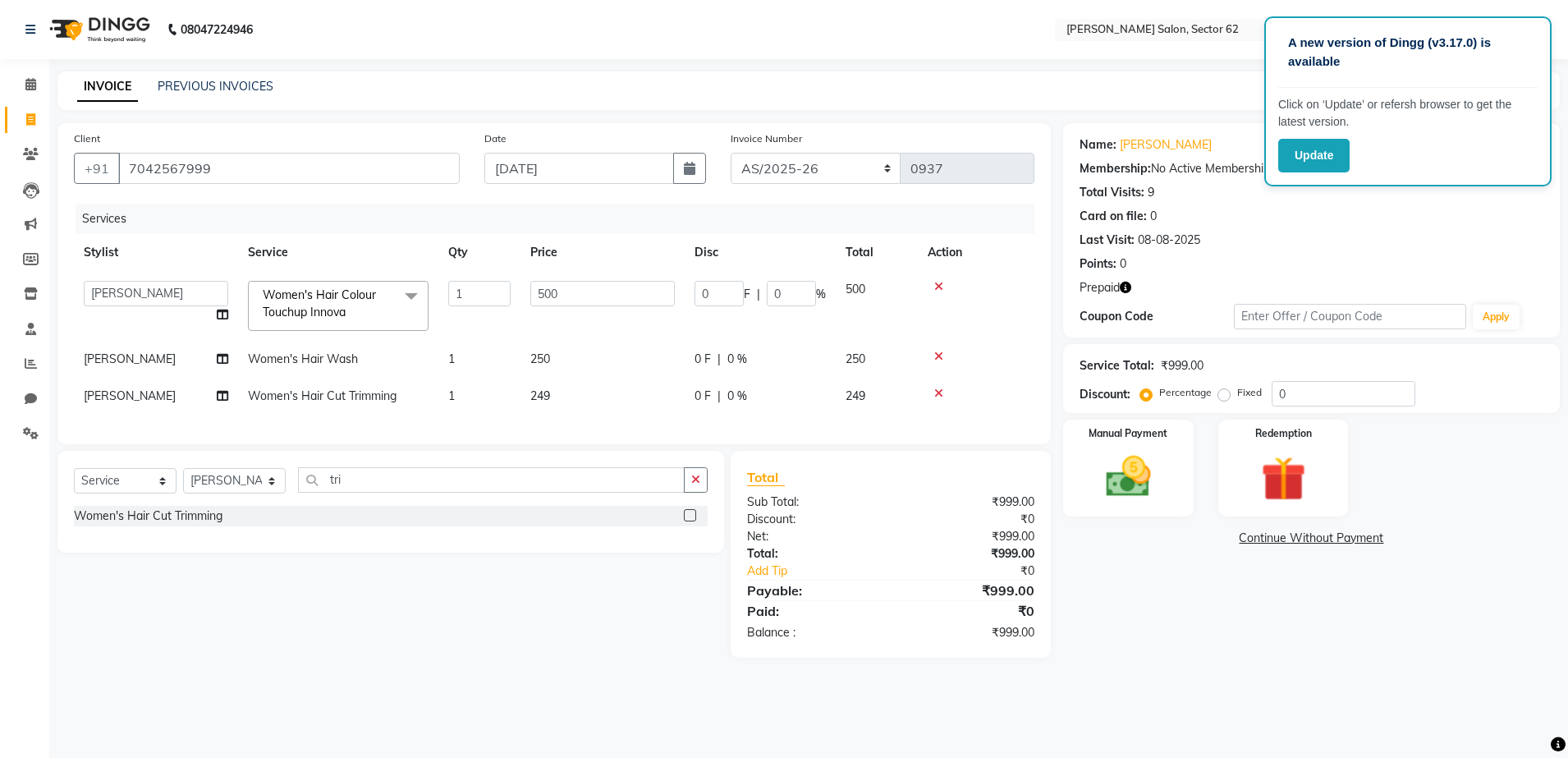
click at [584, 380] on tbody "[PERSON_NAME] Owner Women's Hair Colour Touchup Innova x Women's Hair Wash Wome…" at bounding box center [553, 342] width 960 height 143
click at [531, 397] on span "249" at bounding box center [540, 396] width 20 height 15
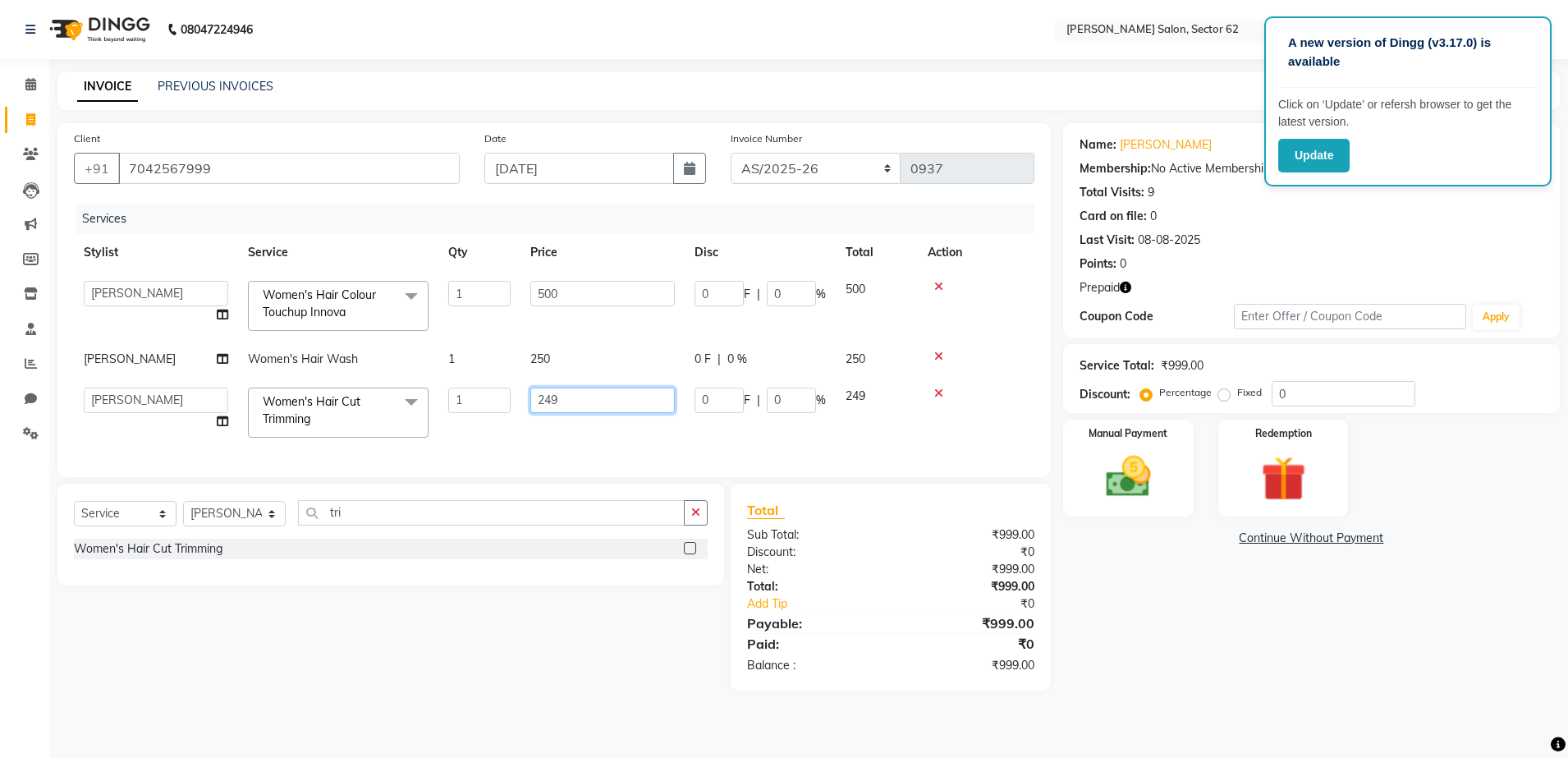
click at [568, 398] on input "249" at bounding box center [602, 400] width 144 height 25
type input "250"
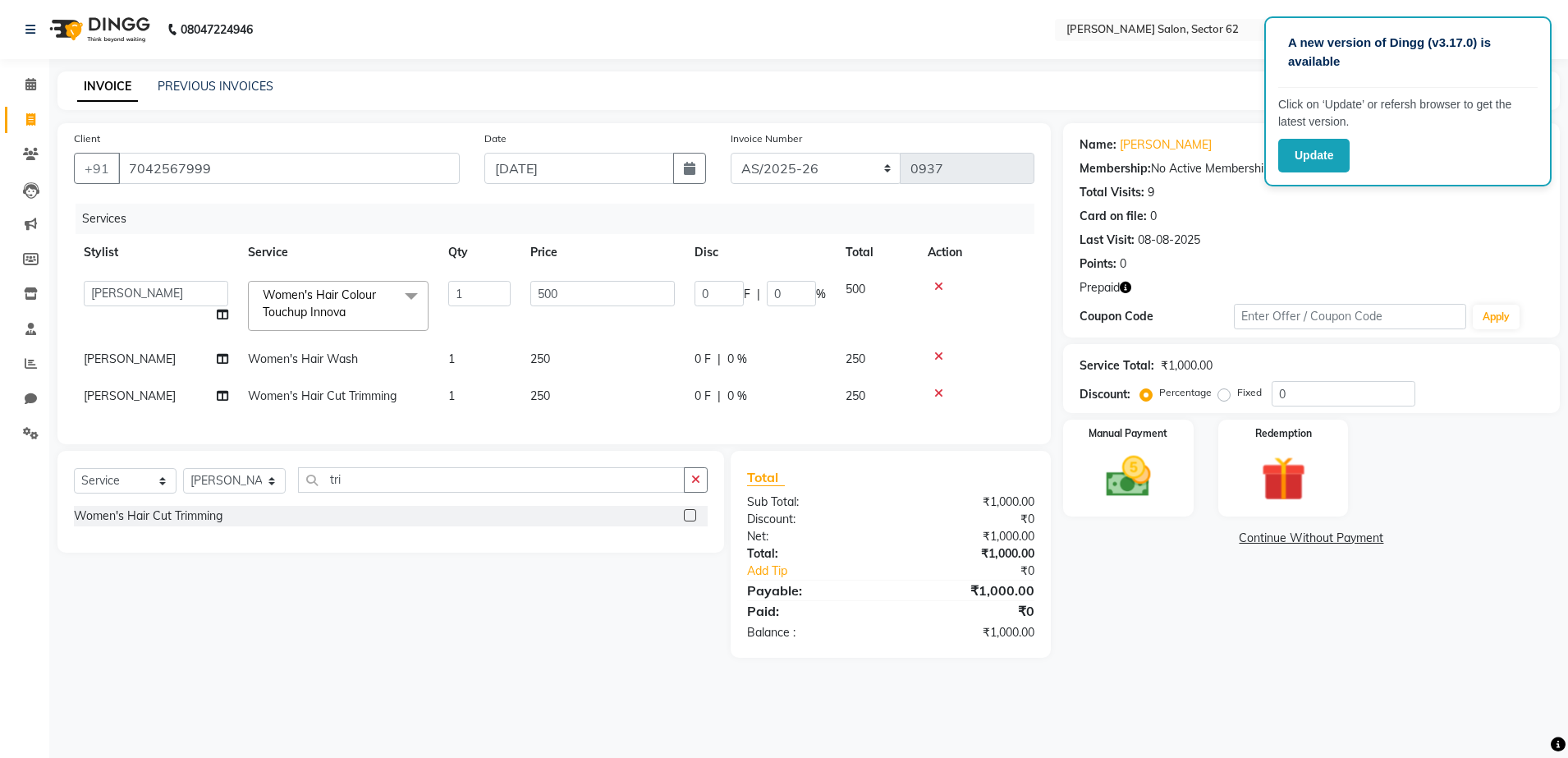
click at [568, 428] on div "Services Stylist Service Qty Price Disc Total Action [PERSON_NAME] Owner Women'…" at bounding box center [553, 316] width 960 height 224
click at [1285, 393] on input "0" at bounding box center [1343, 393] width 143 height 25
type input "02"
type input "10"
type input "2"
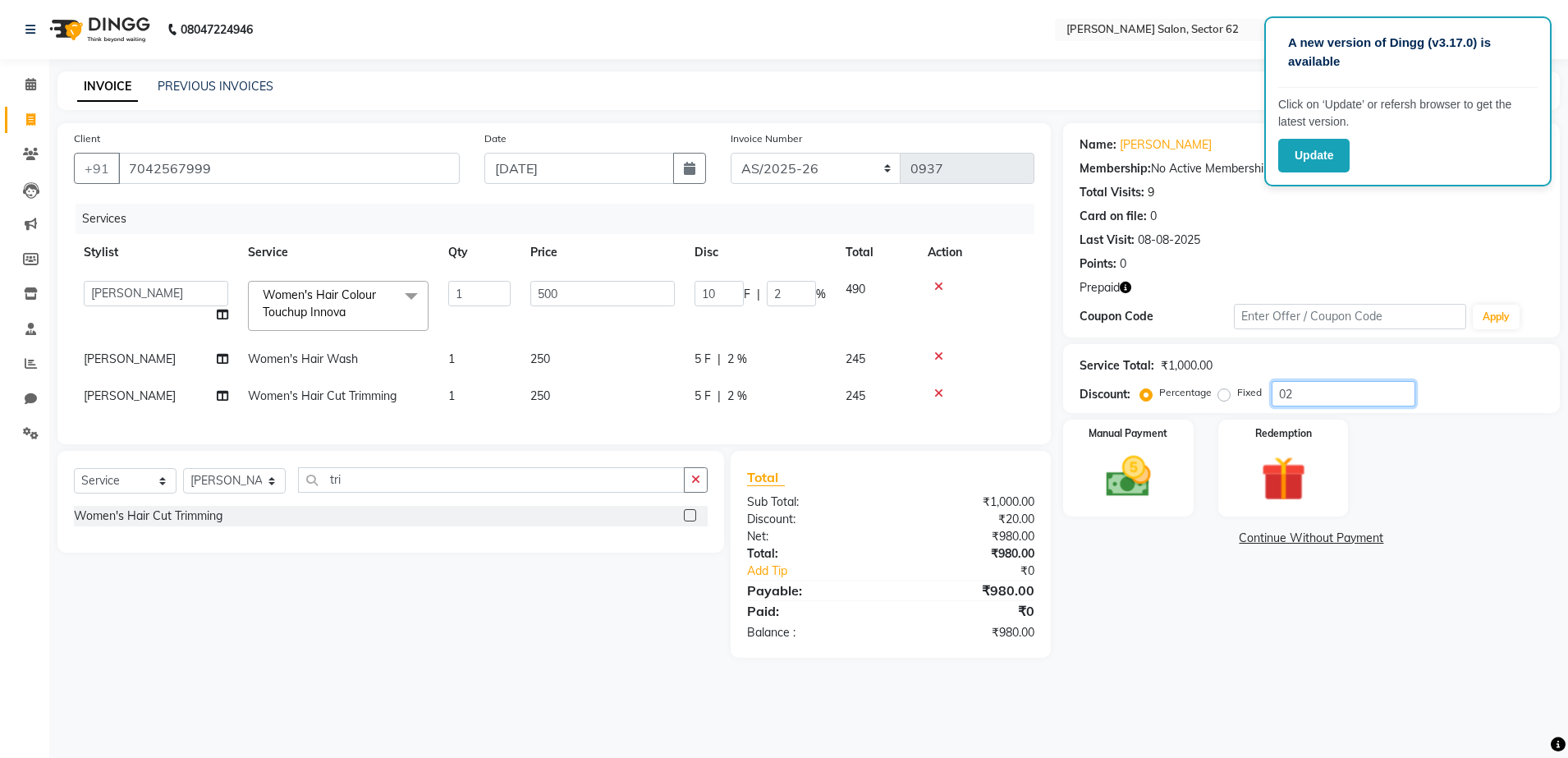
type input "020"
type input "100"
type input "20"
click at [1328, 388] on input "020" at bounding box center [1343, 393] width 143 height 25
type input "02"
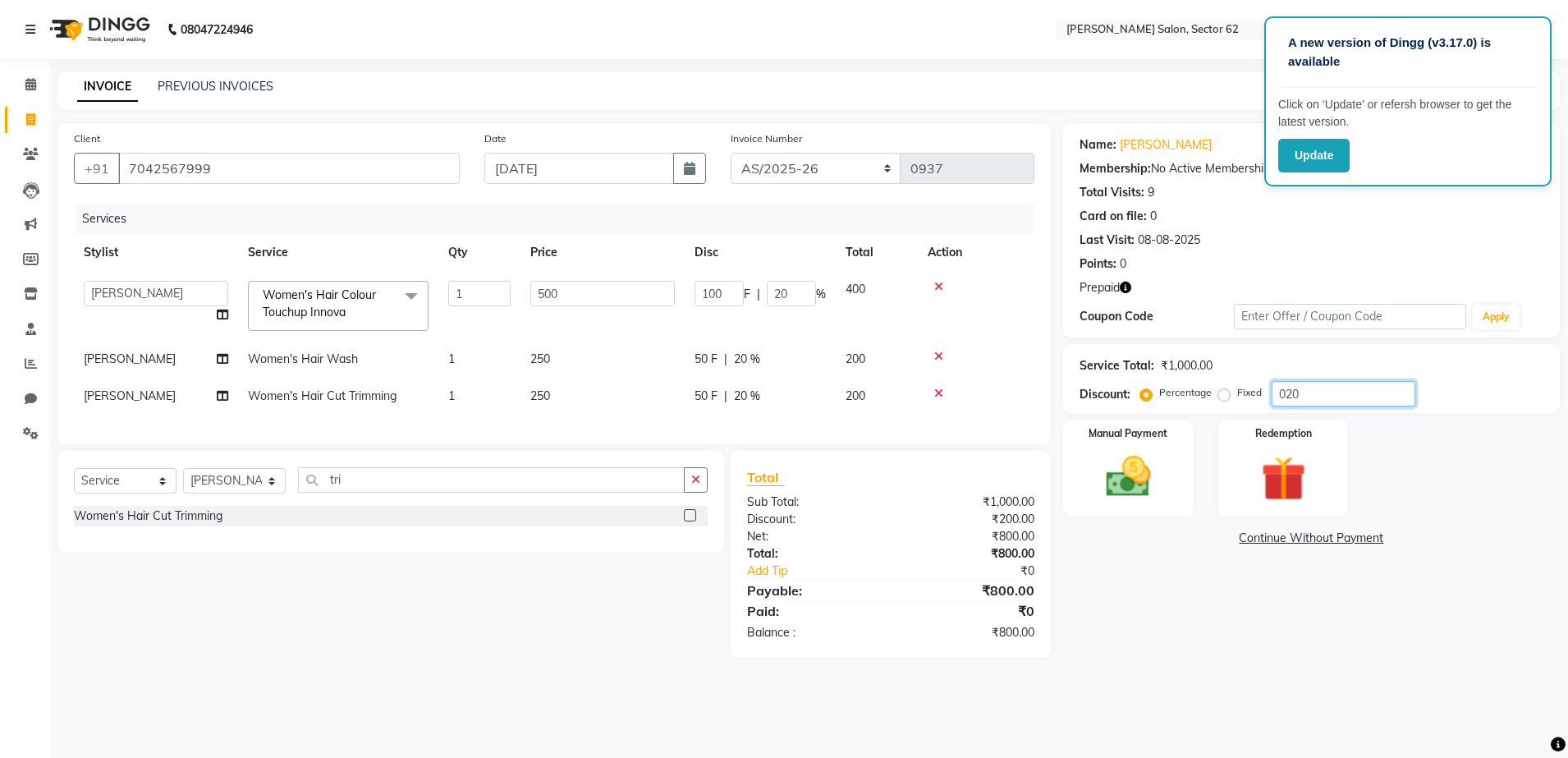
type input "10"
type input "2"
type input "0"
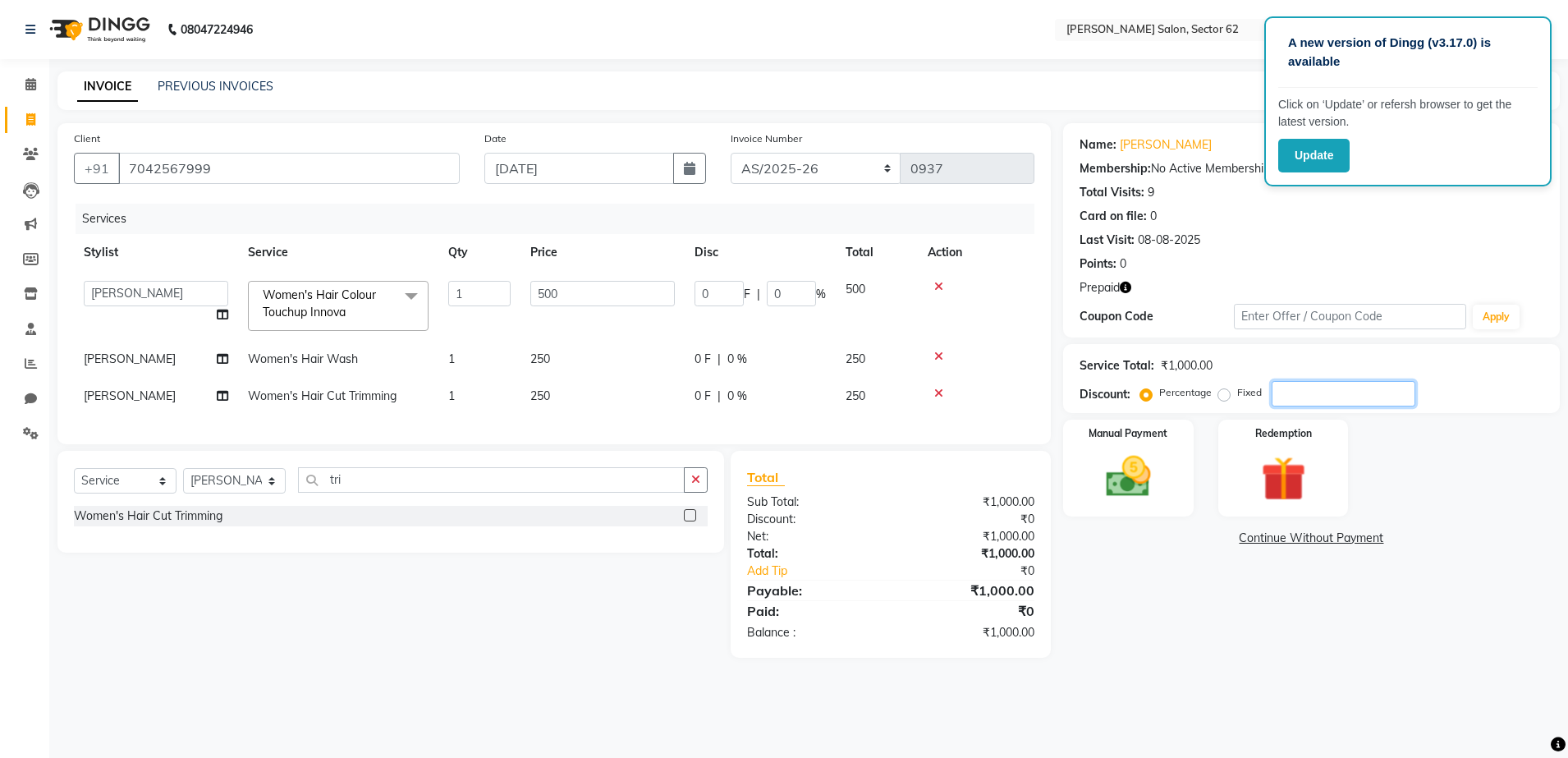
type input "2"
type input "10"
type input "2"
type input "20"
type input "100"
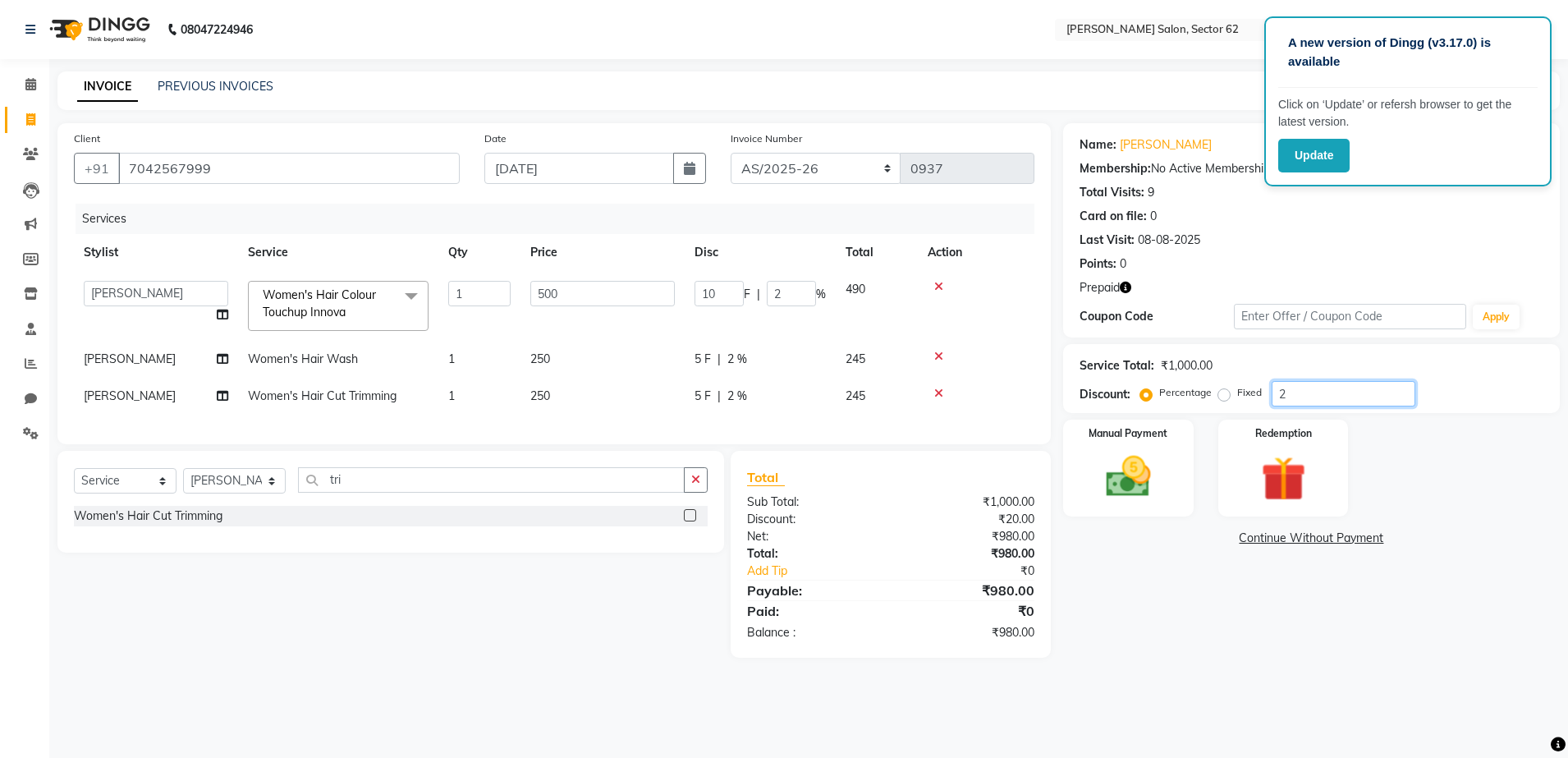
type input "20"
click at [1261, 484] on img at bounding box center [1282, 479] width 76 height 58
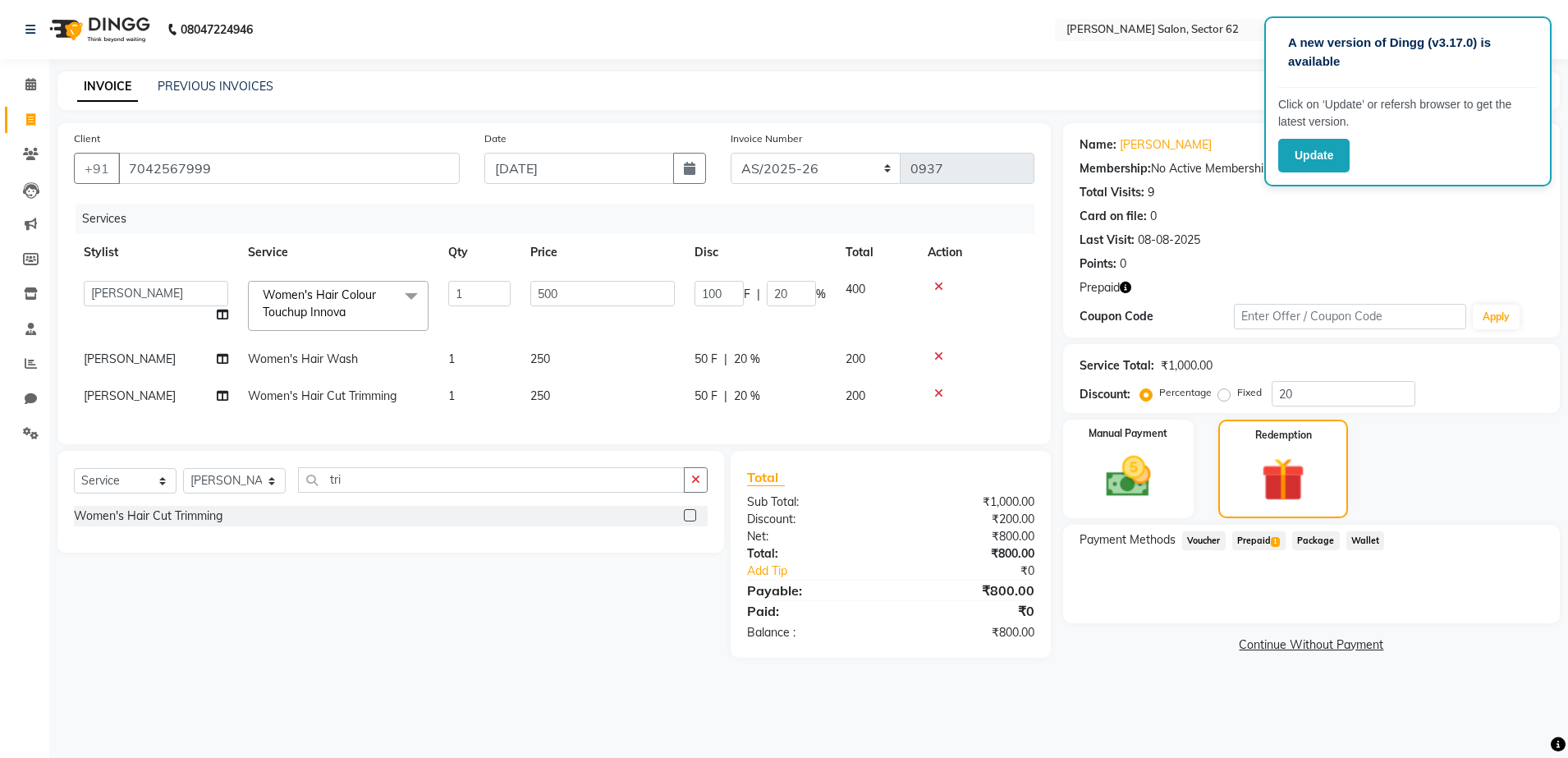
click at [1266, 539] on span "Prepaid 1" at bounding box center [1258, 541] width 54 height 19
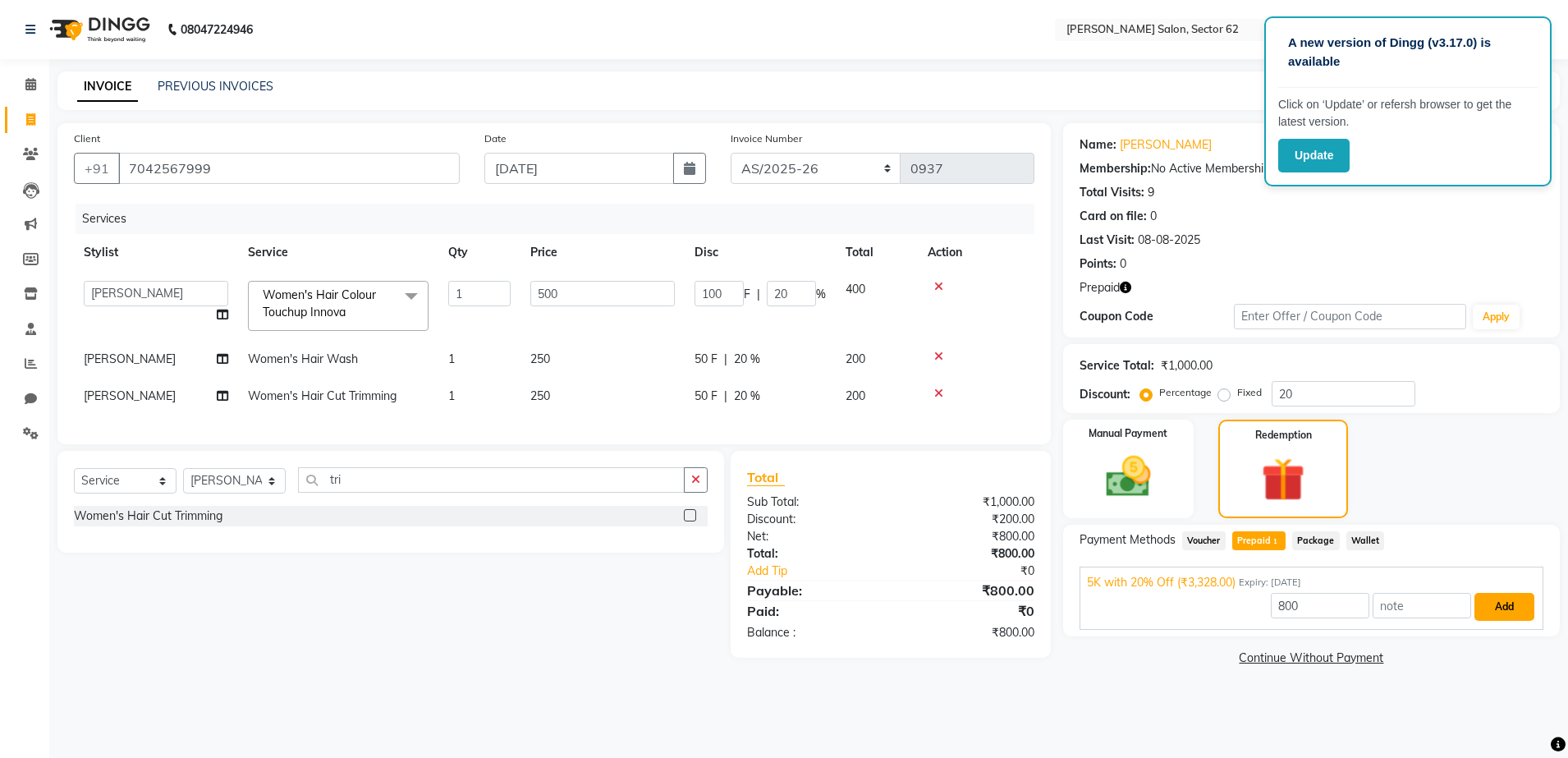
click at [1511, 606] on button "Add" at bounding box center [1504, 607] width 60 height 28
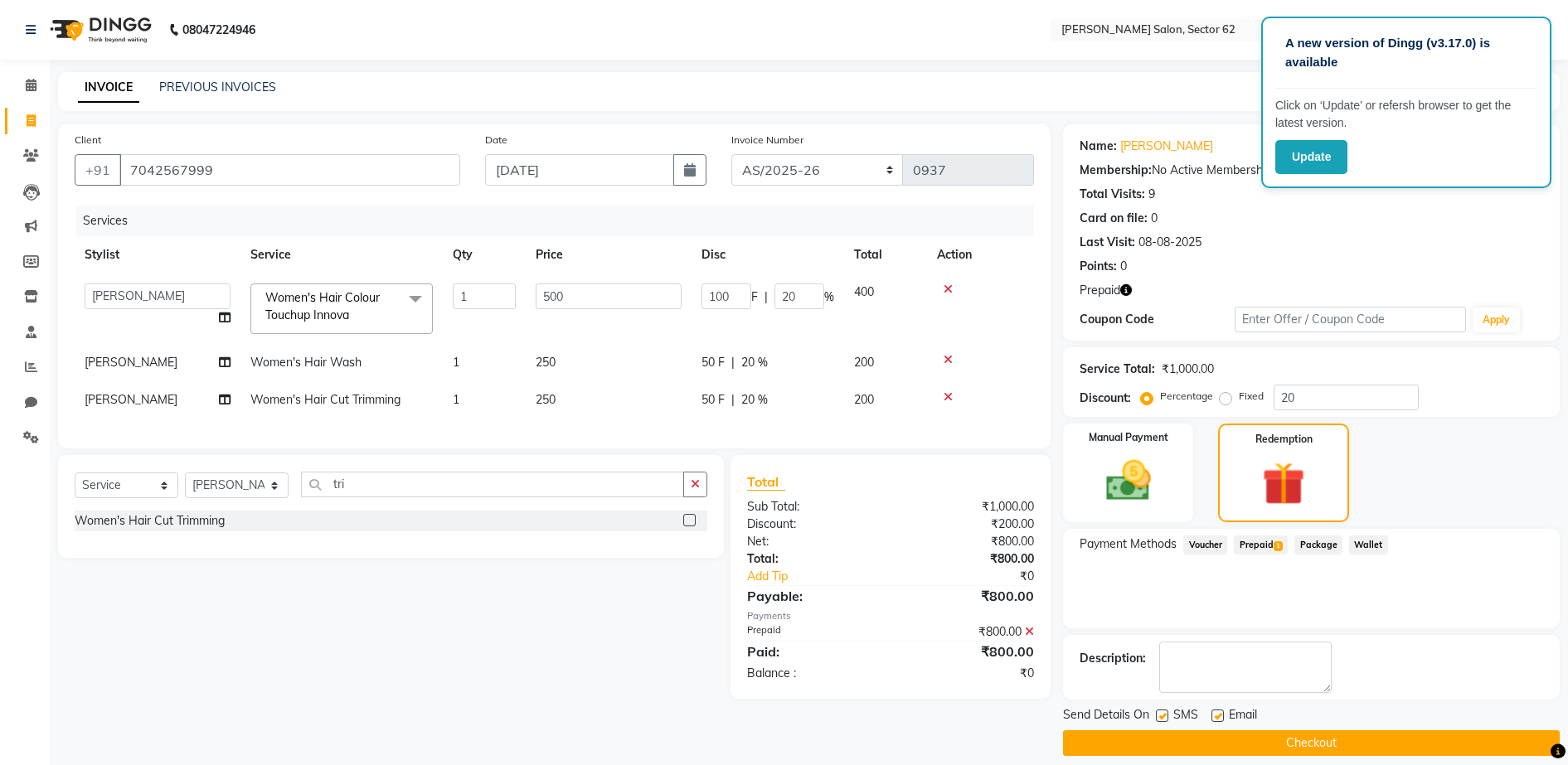
click at [1321, 737] on button "Checkout" at bounding box center [1312, 742] width 497 height 26
